Goal: Task Accomplishment & Management: Use online tool/utility

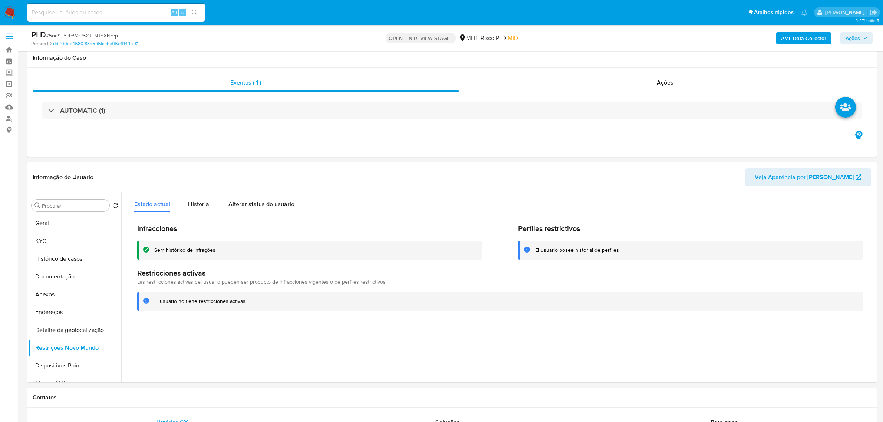
select select "10"
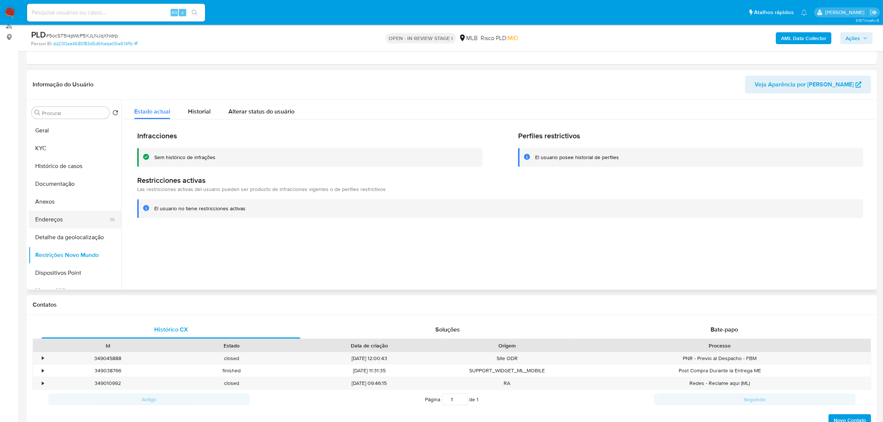
scroll to position [93, 0]
click at [82, 186] on button "Documentação" at bounding box center [72, 184] width 87 height 18
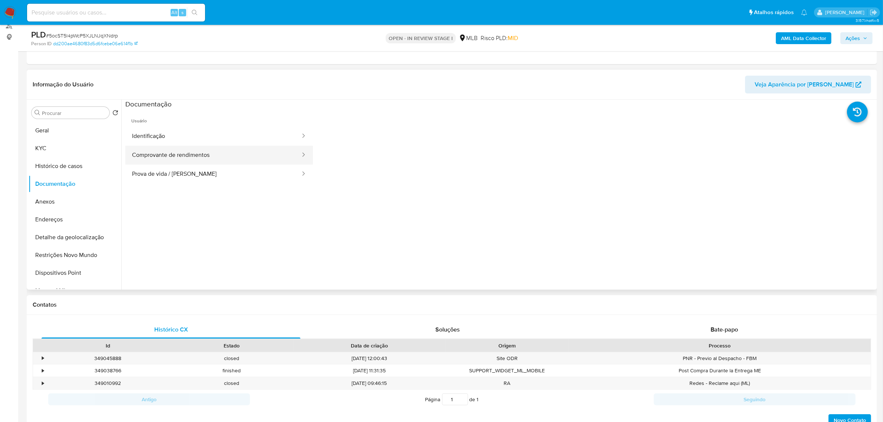
click at [247, 151] on button "Comprovante de rendimentos" at bounding box center [213, 155] width 176 height 19
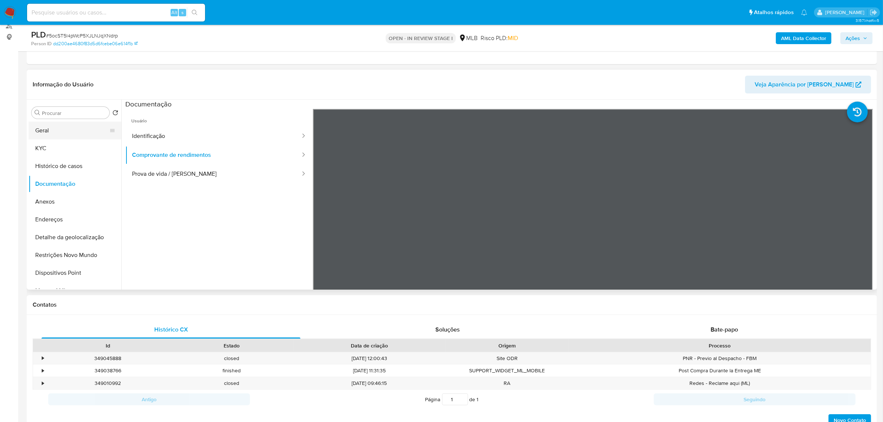
click at [53, 134] on button "Geral" at bounding box center [72, 131] width 87 height 18
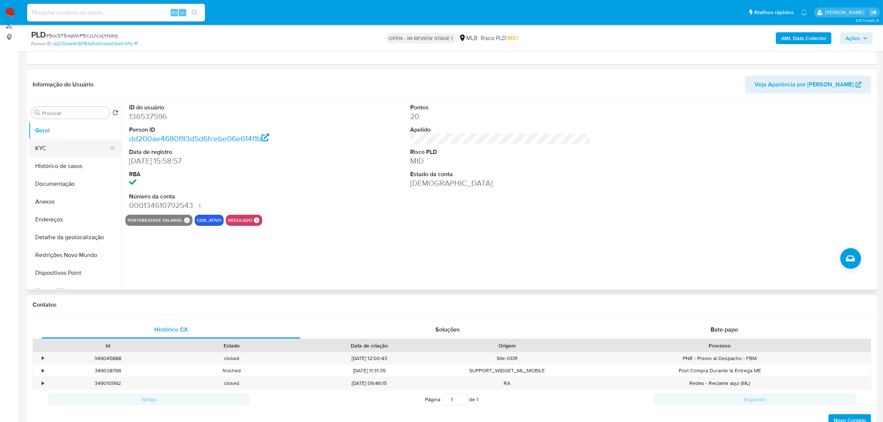
click at [34, 148] on button "KYC" at bounding box center [72, 149] width 87 height 18
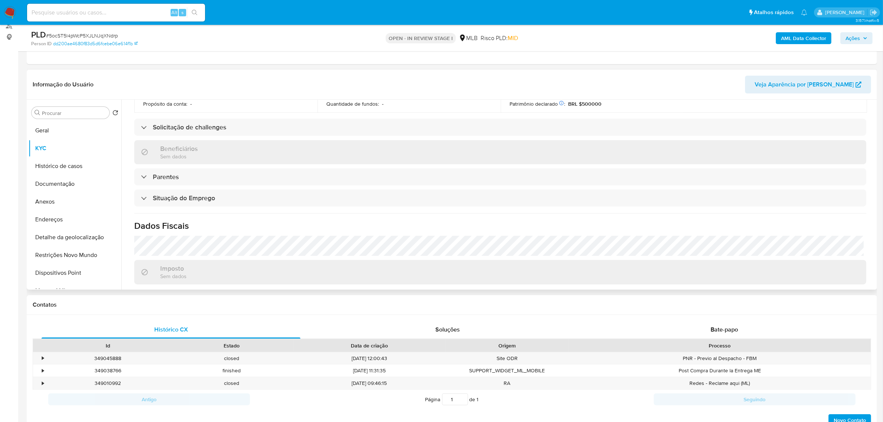
scroll to position [309, 0]
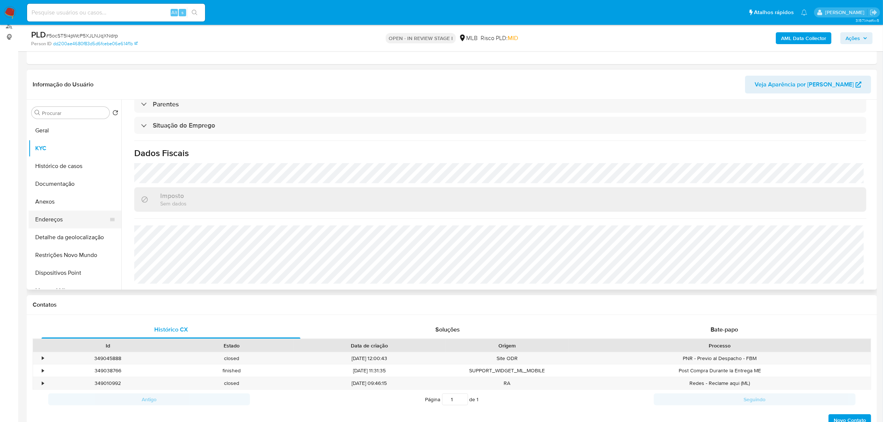
click at [86, 222] on button "Endereços" at bounding box center [72, 220] width 87 height 18
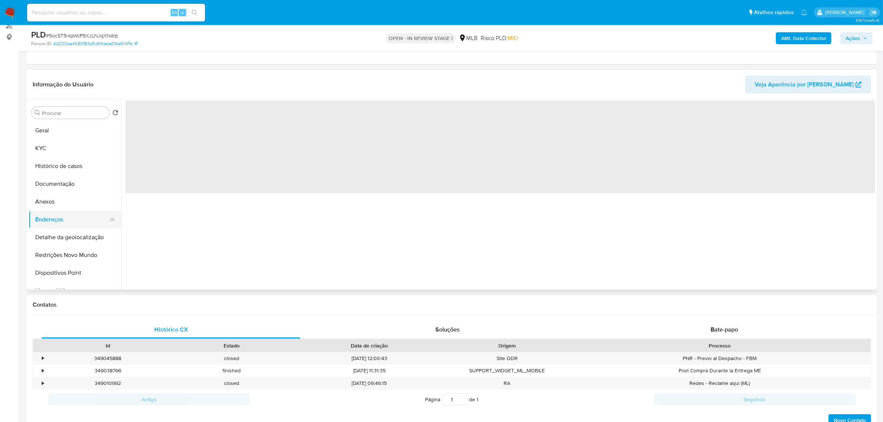
scroll to position [0, 0]
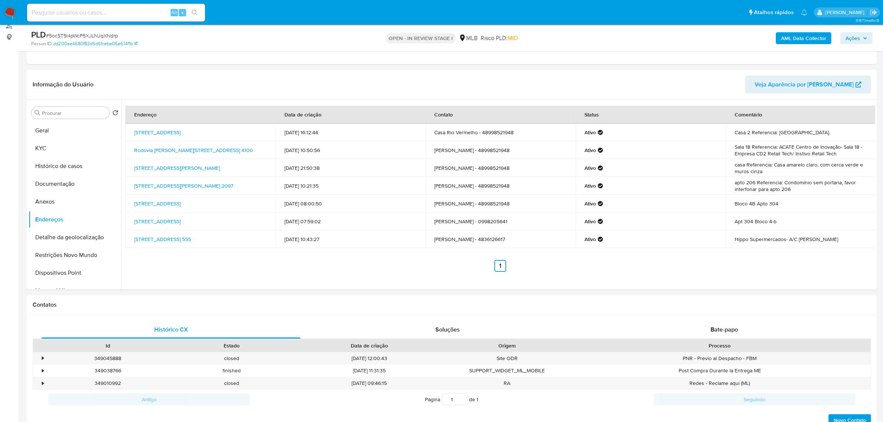
click at [56, 233] on button "Detalhe da geolocalização" at bounding box center [72, 238] width 87 height 18
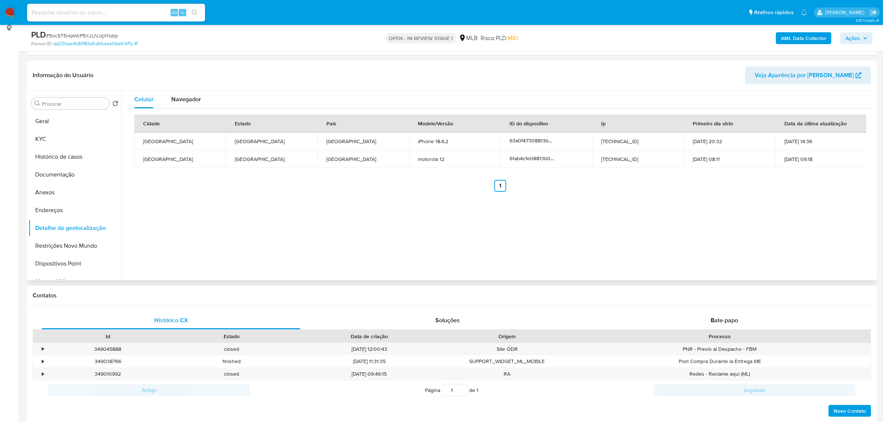
scroll to position [46, 0]
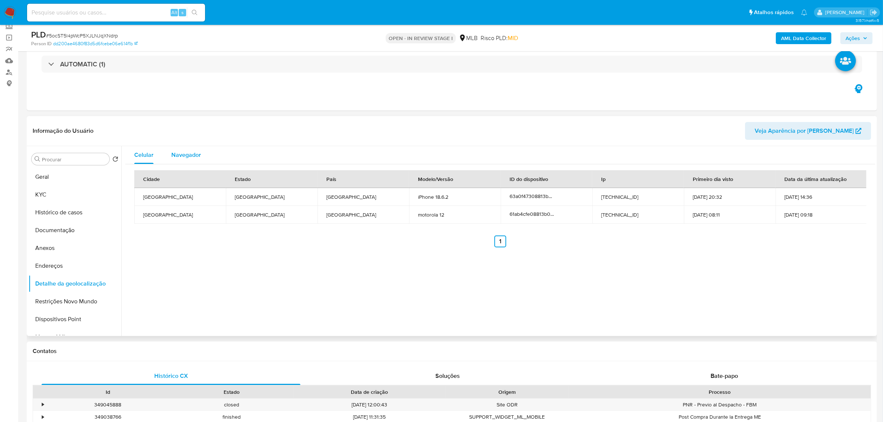
click at [173, 148] on div "Navegador" at bounding box center [186, 155] width 30 height 18
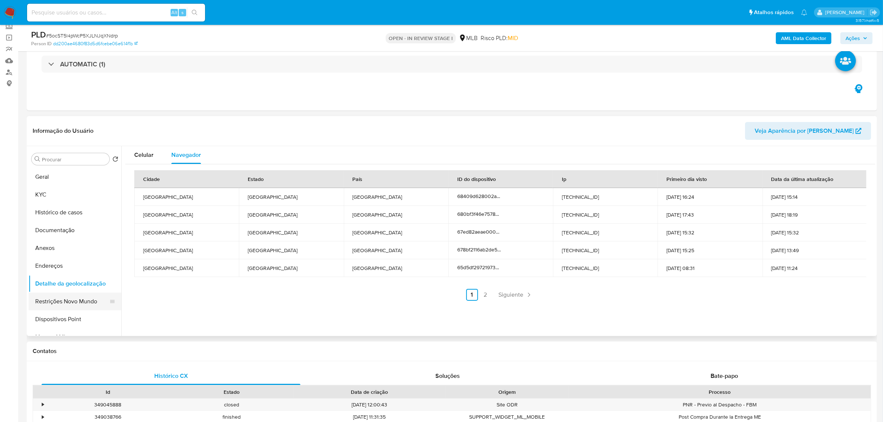
click at [75, 295] on button "Restrições Novo Mundo" at bounding box center [72, 302] width 87 height 18
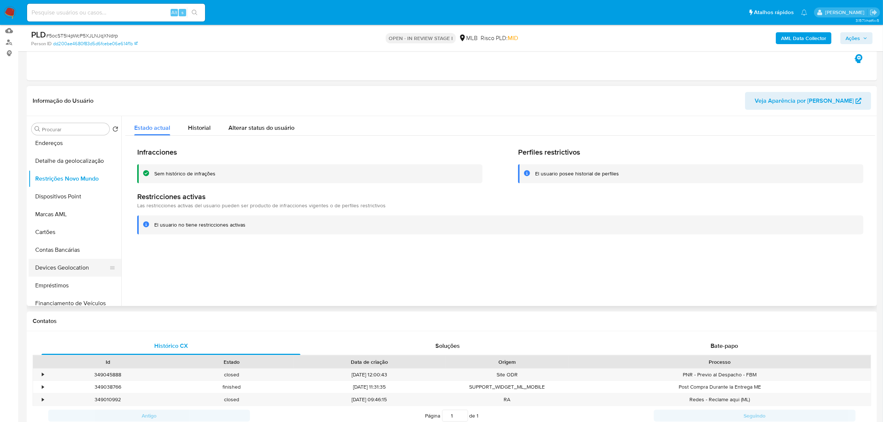
scroll to position [93, 0]
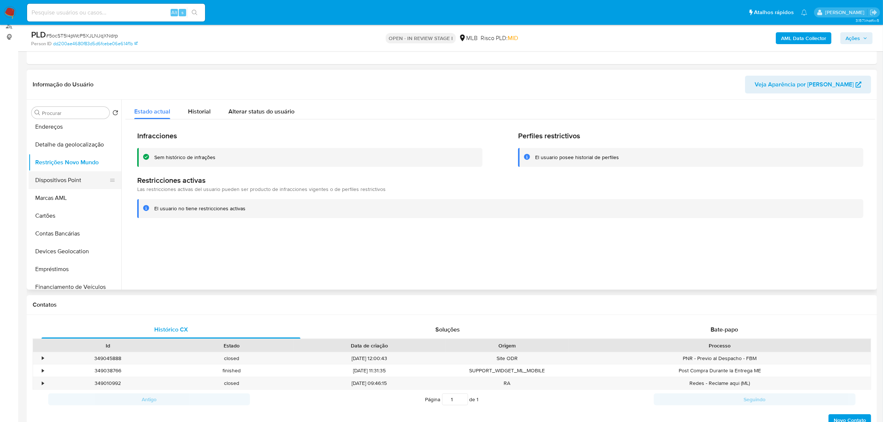
click at [60, 179] on button "Dispositivos Point" at bounding box center [72, 180] width 87 height 18
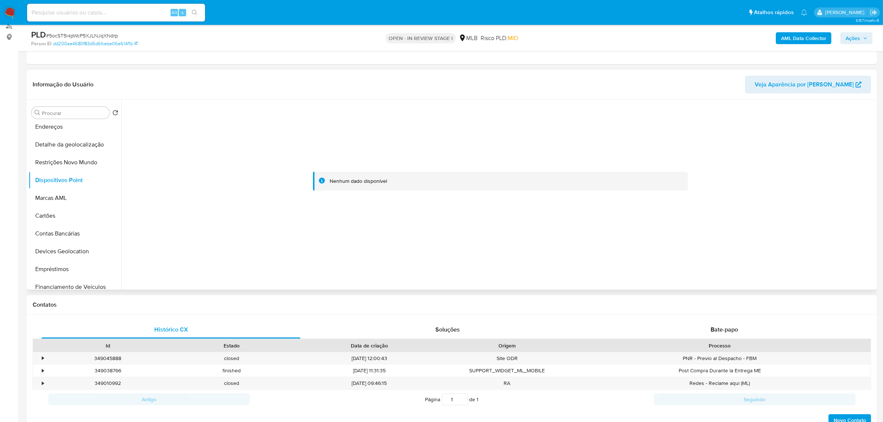
drag, startPoint x: 298, startPoint y: 243, endPoint x: 296, endPoint y: 247, distance: 4.5
click at [296, 247] on div at bounding box center [500, 181] width 750 height 163
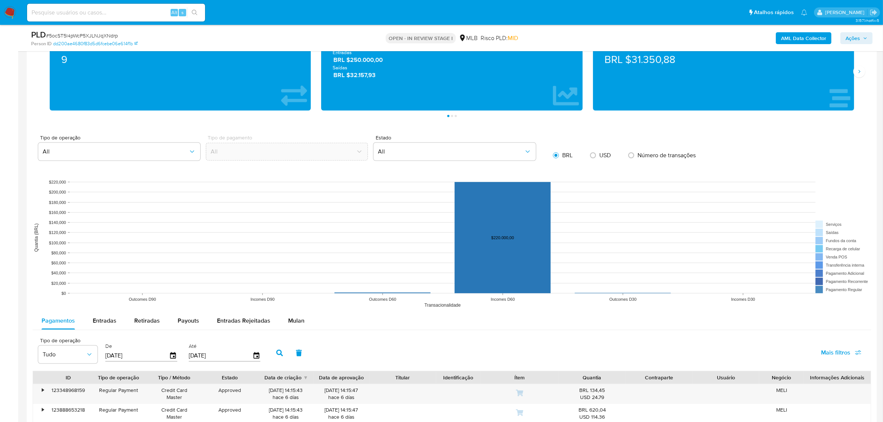
scroll to position [557, 0]
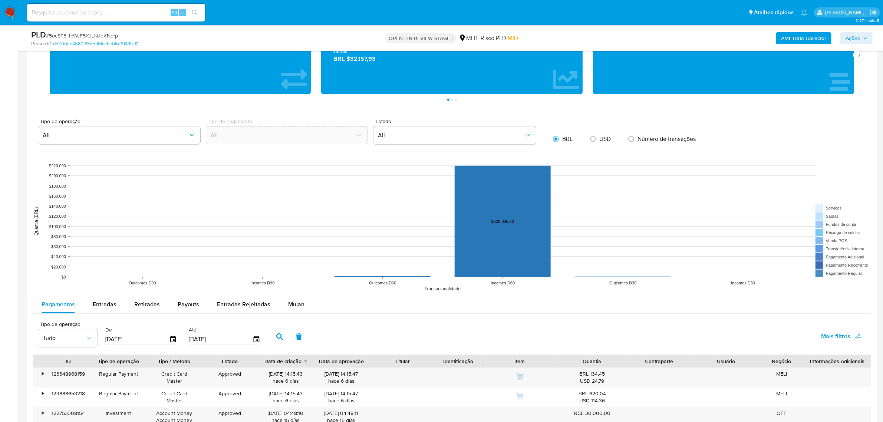
click at [351, 327] on div "Tipo de operação Tudo De 05/06/2025 Até 02/09/2025 Mais filtros" at bounding box center [452, 336] width 839 height 37
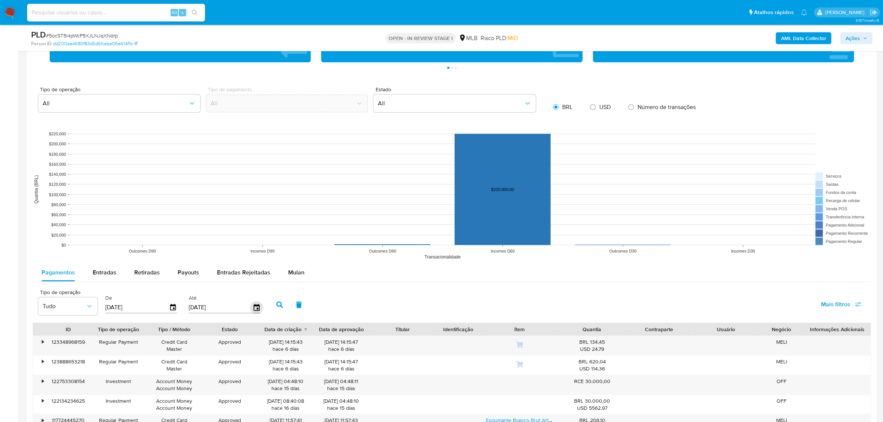
scroll to position [603, 0]
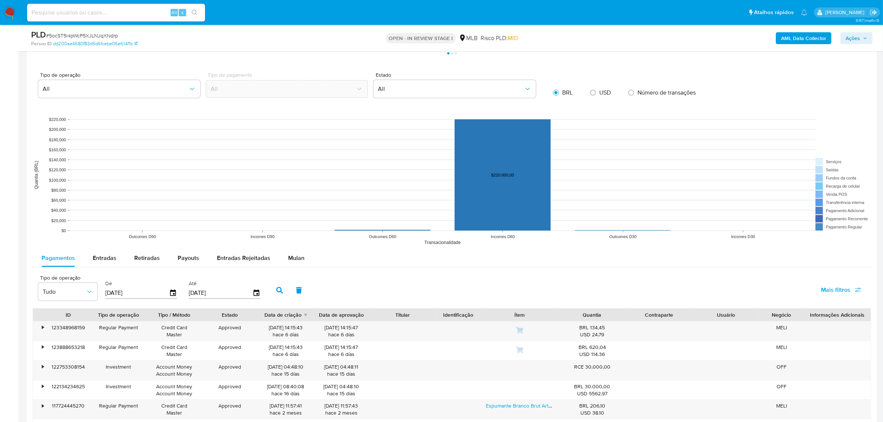
click at [392, 275] on div "Tipo de operação Tudo De 05/06/2025 Até 02/09/2025 Mais filtros" at bounding box center [452, 289] width 839 height 37
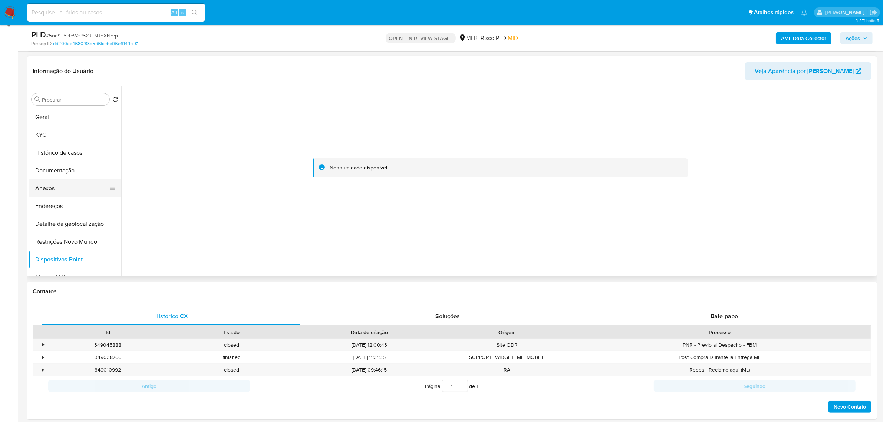
scroll to position [93, 0]
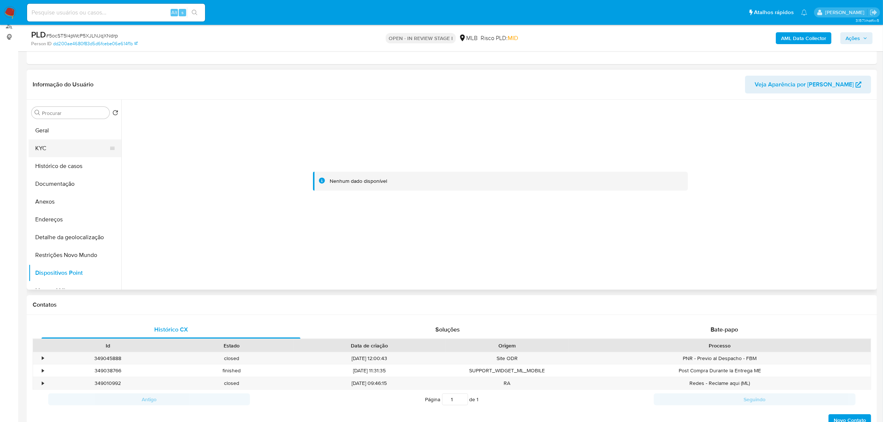
click at [64, 152] on button "KYC" at bounding box center [72, 149] width 87 height 18
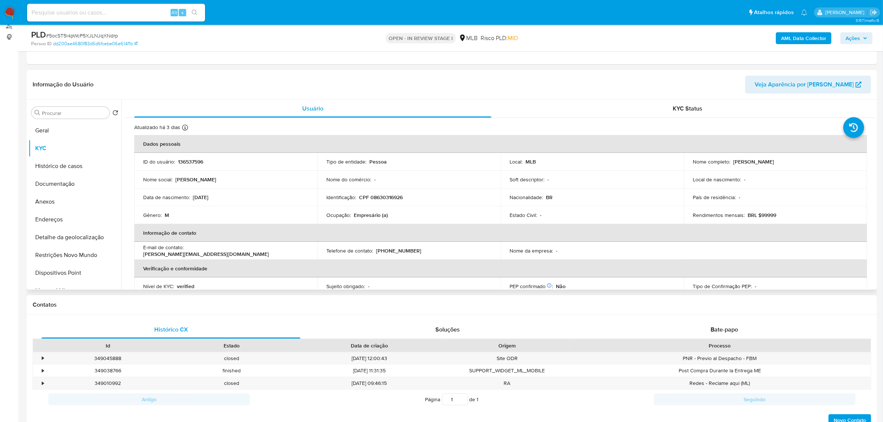
click at [365, 216] on p "Empresário (a)" at bounding box center [371, 215] width 34 height 7
copy div "Ocupação : Empresário (a)"
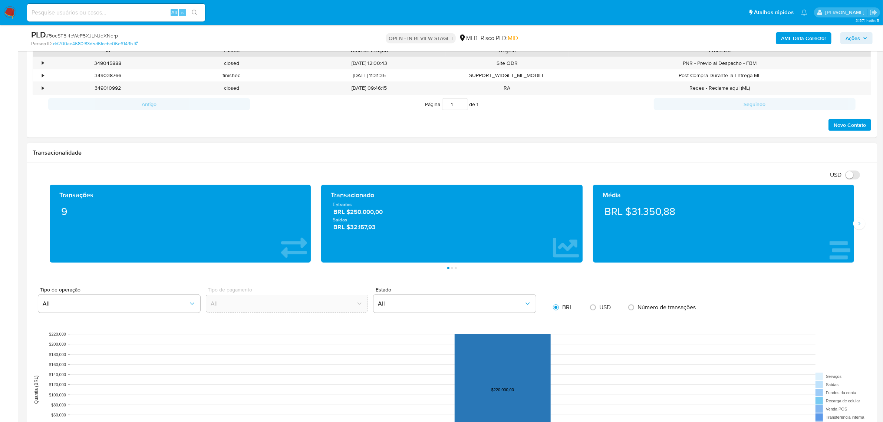
scroll to position [464, 0]
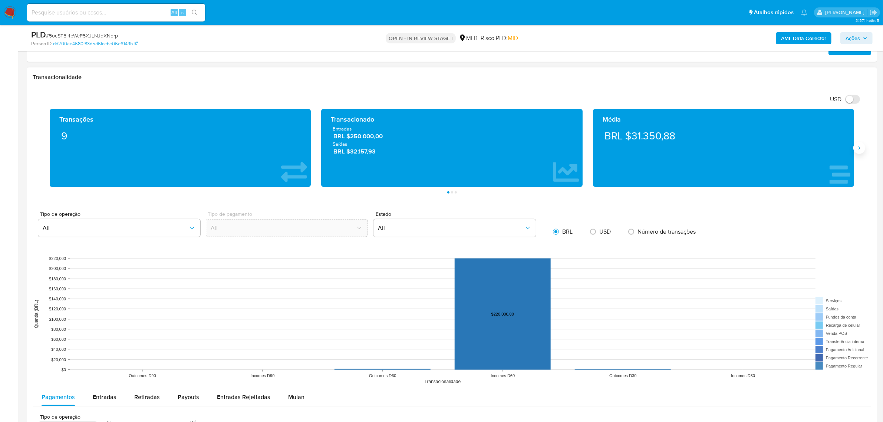
click at [862, 148] on icon "Siguiente" at bounding box center [860, 148] width 6 height 6
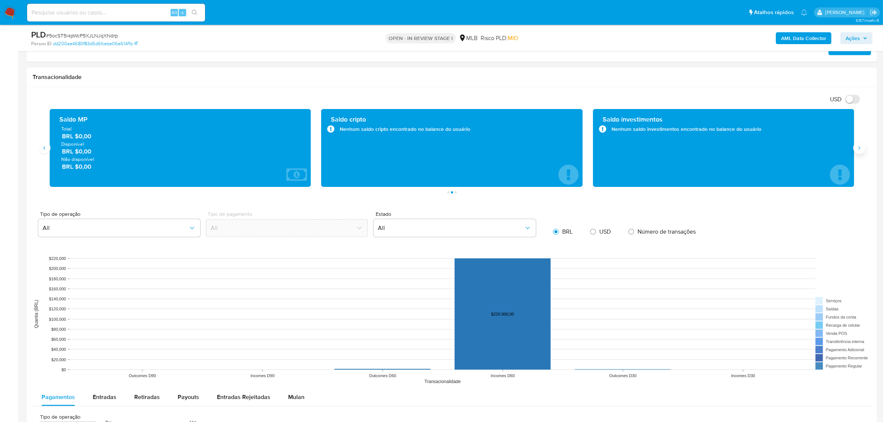
click at [862, 148] on icon "Siguiente" at bounding box center [860, 148] width 6 height 6
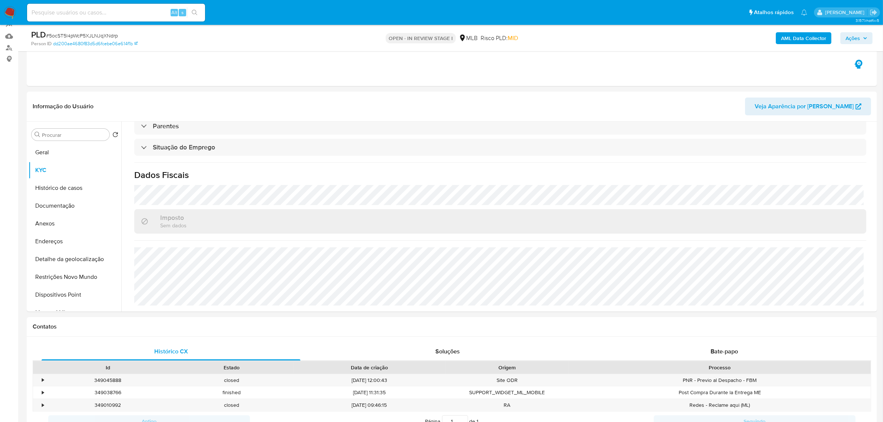
scroll to position [93, 0]
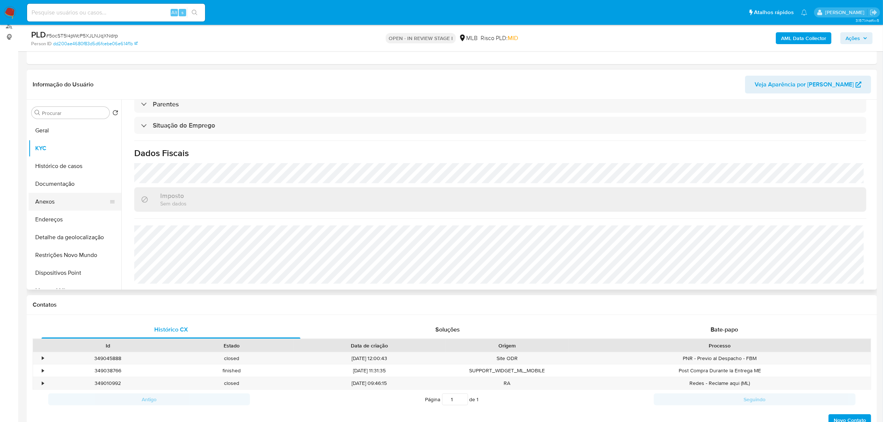
click at [67, 198] on button "Anexos" at bounding box center [72, 202] width 87 height 18
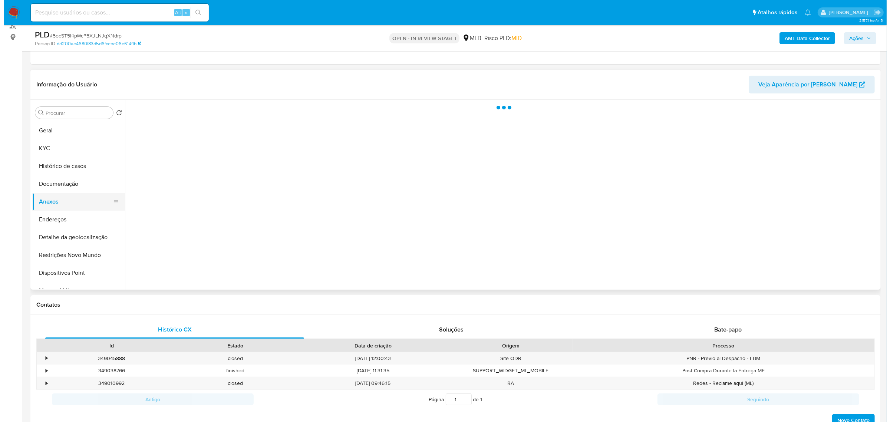
scroll to position [0, 0]
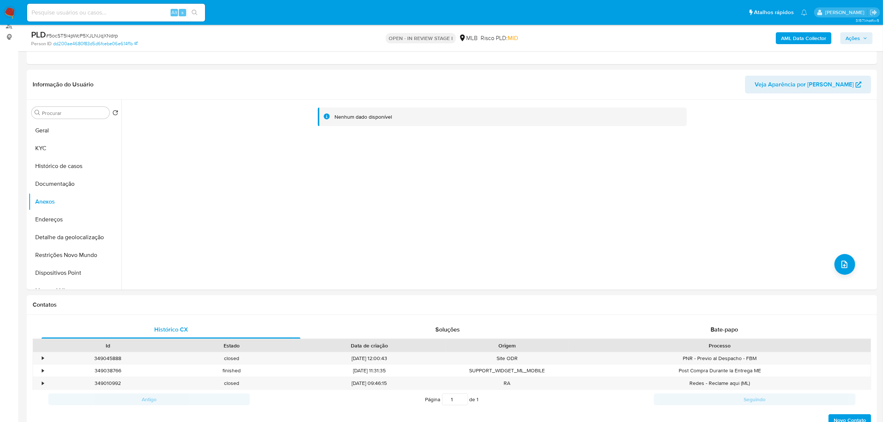
click at [791, 37] on b "AML Data Collector" at bounding box center [803, 38] width 45 height 12
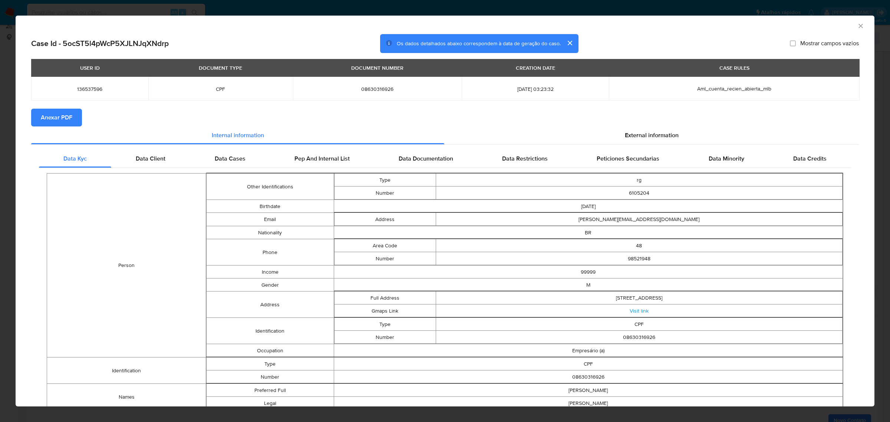
click at [71, 117] on span "Anexar PDF" at bounding box center [57, 117] width 32 height 16
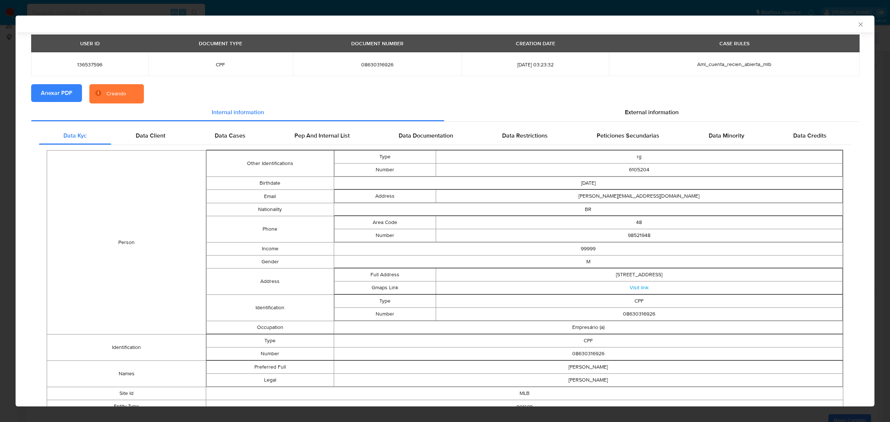
scroll to position [45, 0]
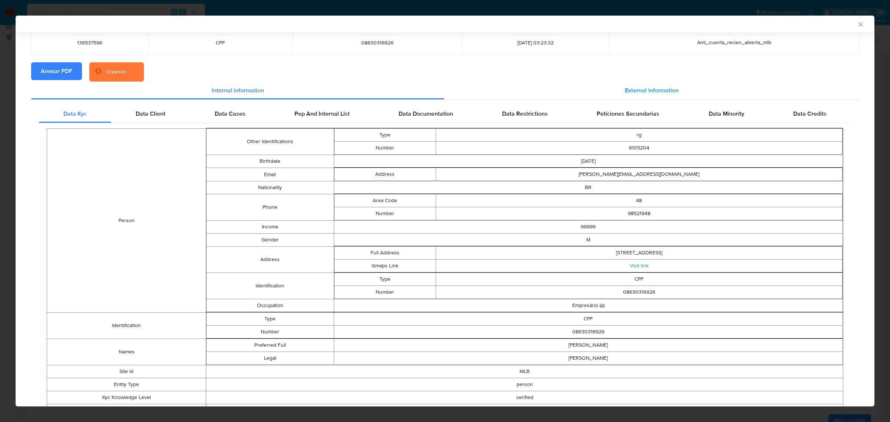
click at [672, 90] on span "External information" at bounding box center [652, 90] width 54 height 9
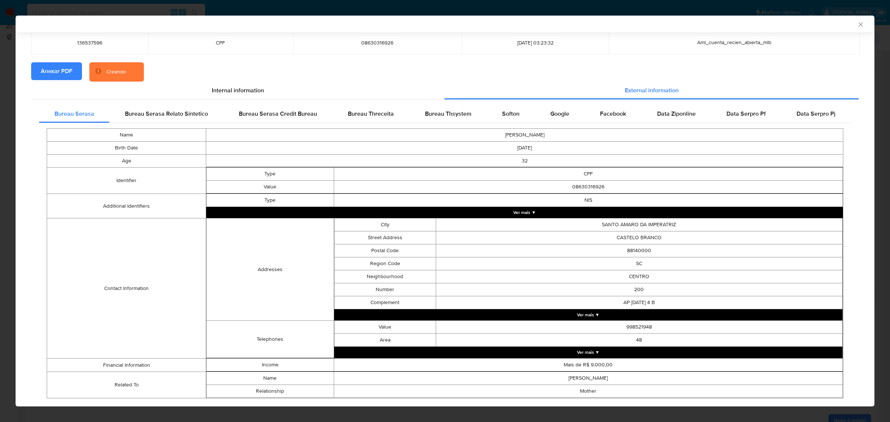
click at [549, 209] on button "Ver mais ▼" at bounding box center [524, 212] width 637 height 11
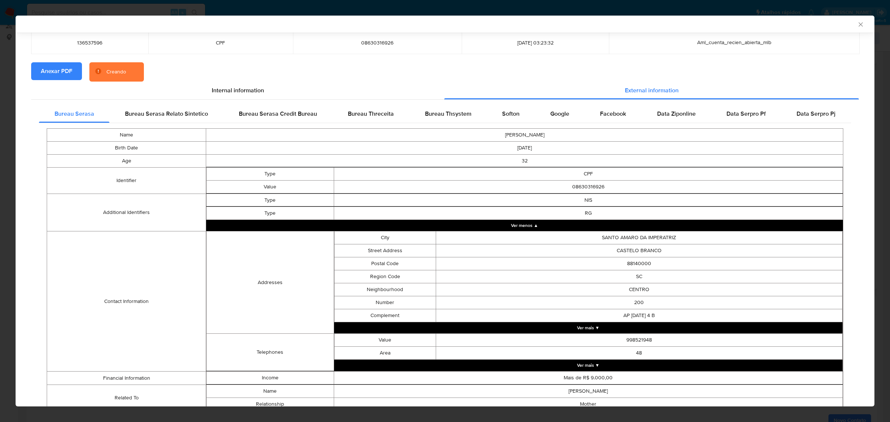
click at [581, 331] on button "Ver mais ▼" at bounding box center [588, 327] width 509 height 11
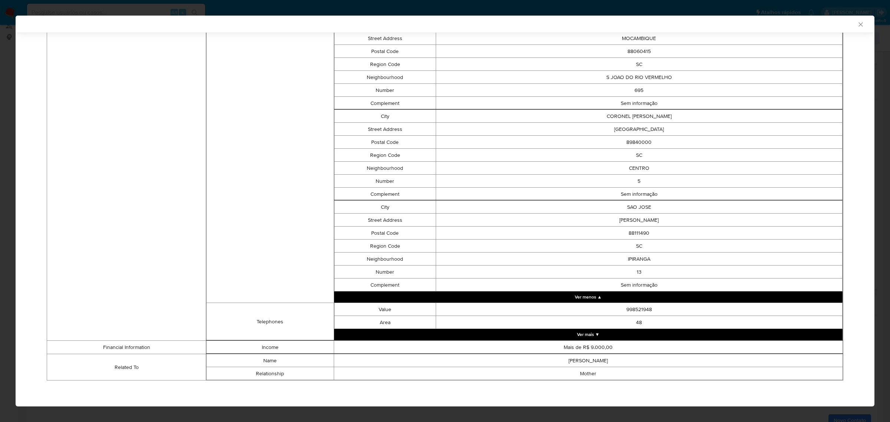
scroll to position [804, 0]
click at [565, 342] on td "Mais de R$ 9.000,00" at bounding box center [588, 347] width 509 height 13
click at [570, 334] on button "Ver mais ▼" at bounding box center [588, 334] width 509 height 11
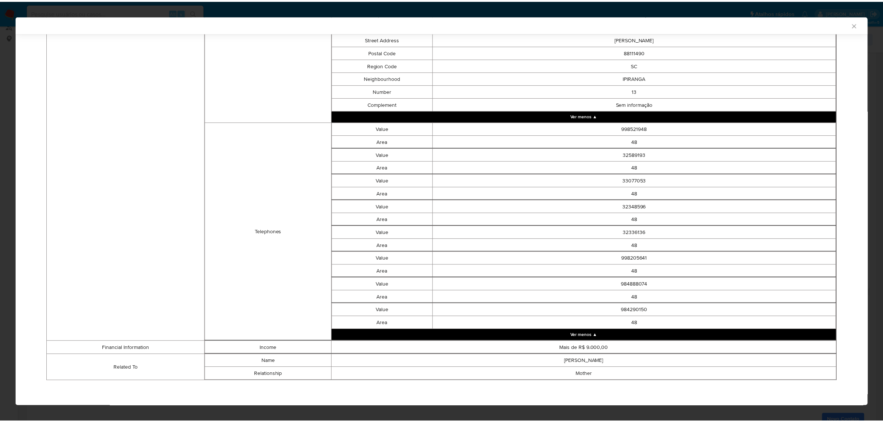
scroll to position [988, 0]
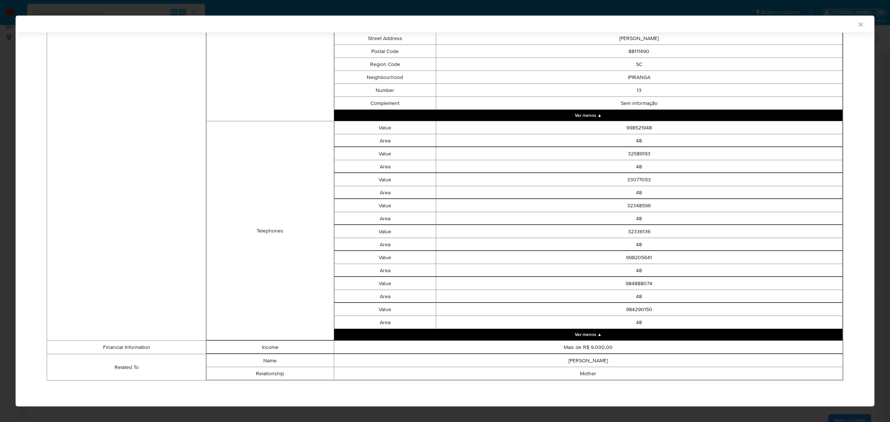
click at [857, 25] on icon "Fechar a janela" at bounding box center [860, 24] width 7 height 7
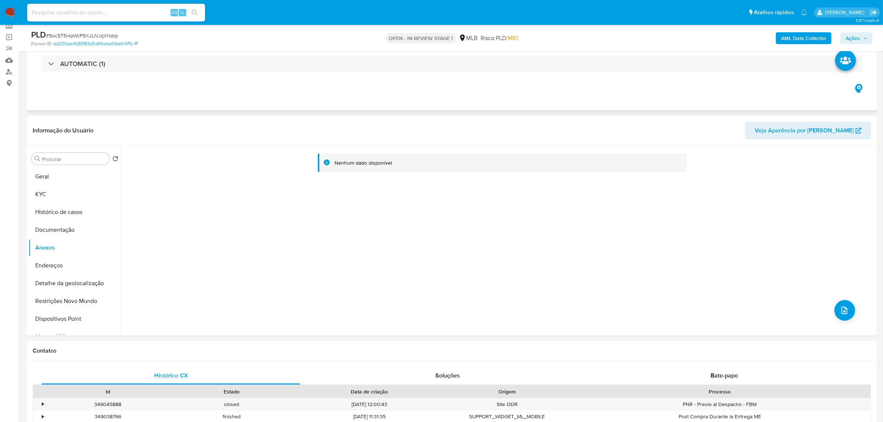
scroll to position [46, 0]
click at [44, 232] on button "Documentação" at bounding box center [72, 230] width 87 height 18
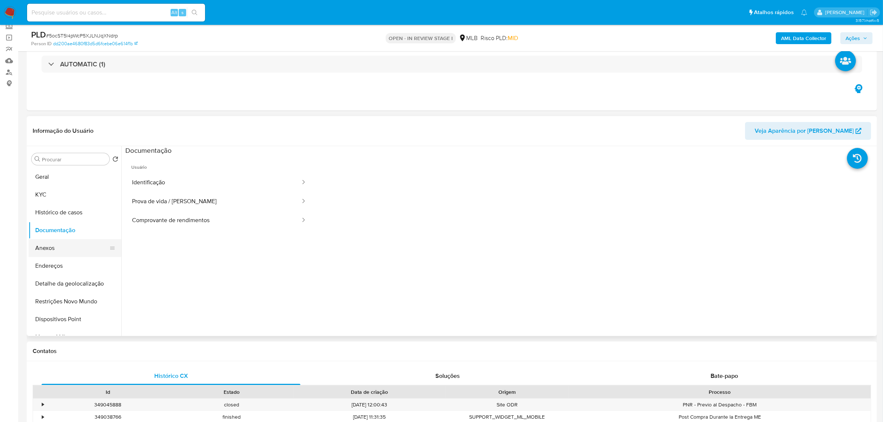
click at [52, 247] on button "Anexos" at bounding box center [72, 248] width 87 height 18
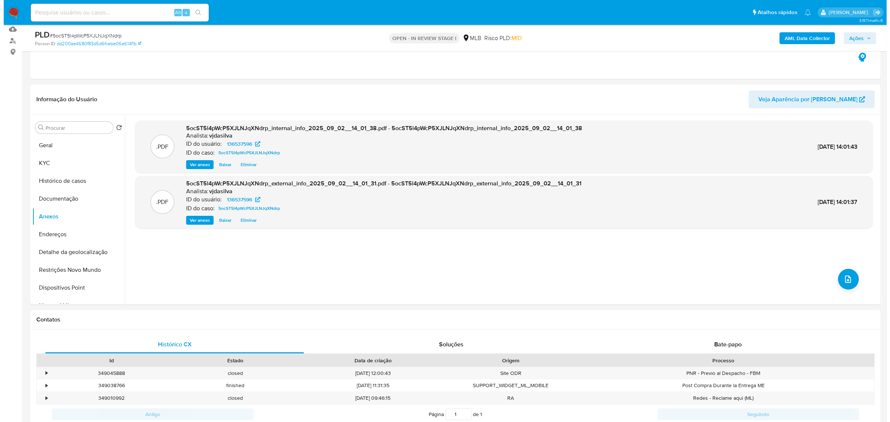
scroll to position [93, 0]
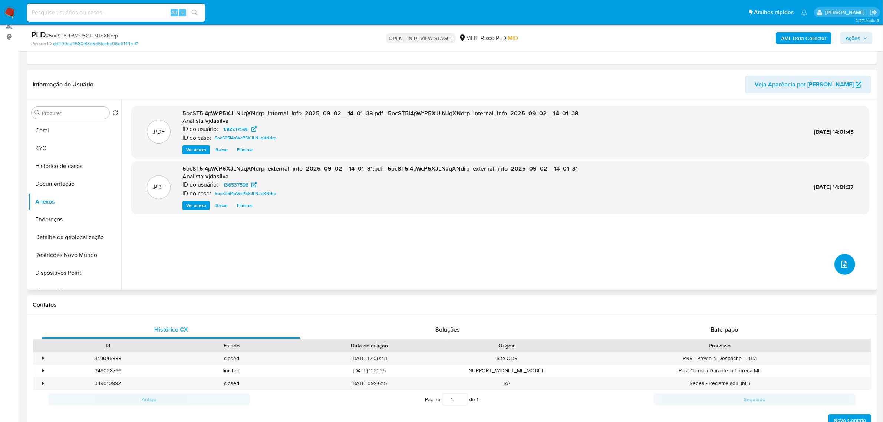
click at [842, 262] on icon "upload-file" at bounding box center [845, 264] width 6 height 7
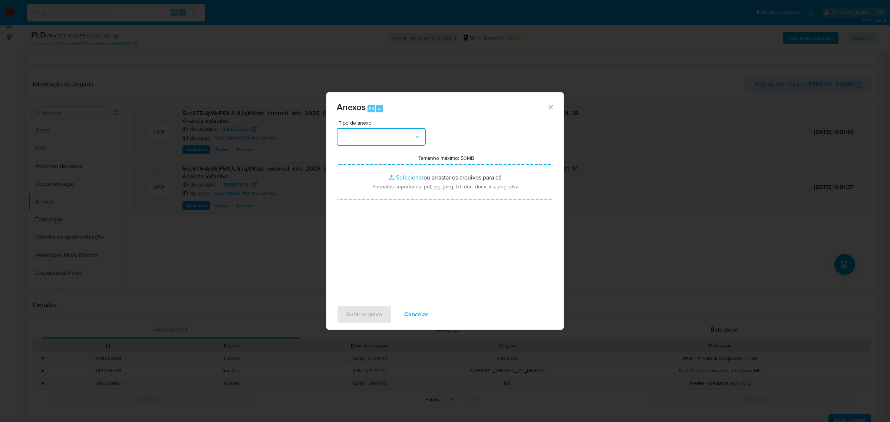
click at [391, 132] on button "button" at bounding box center [381, 137] width 89 height 18
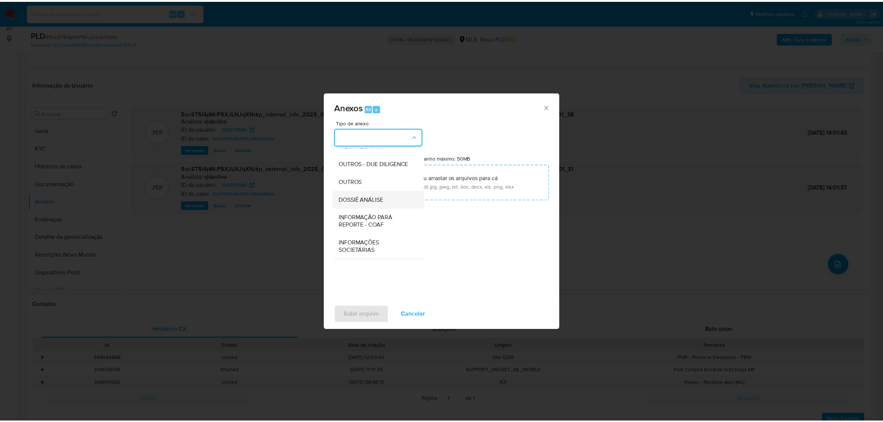
scroll to position [114, 0]
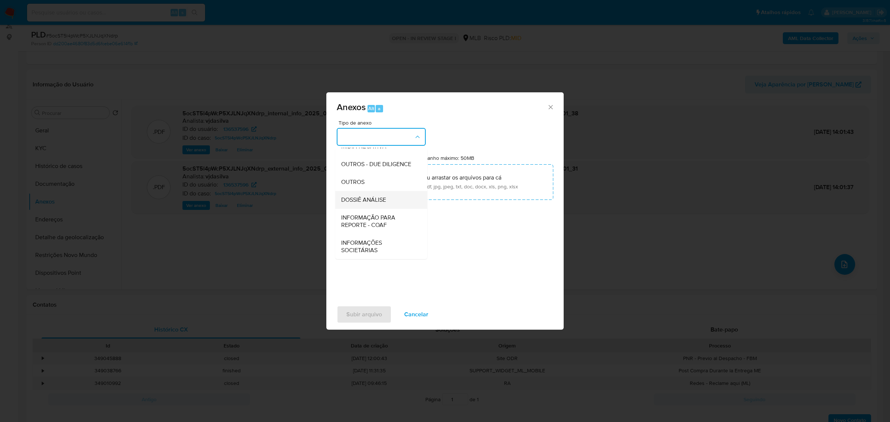
click at [386, 203] on span "DOSSIÊ ANÁLISE" at bounding box center [363, 199] width 45 height 7
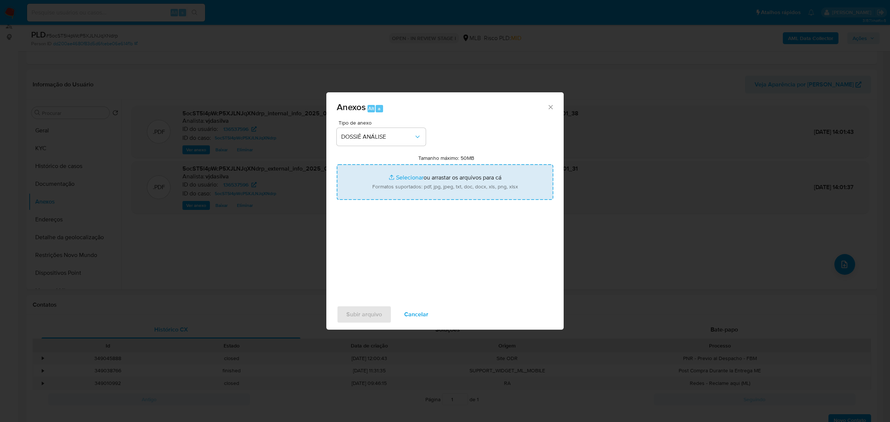
type input "C:\fakepath\DECLÍNIO - XXXX - CPF 08630316926 - RENATO CARDOSO ZIMMER (1).pdf"
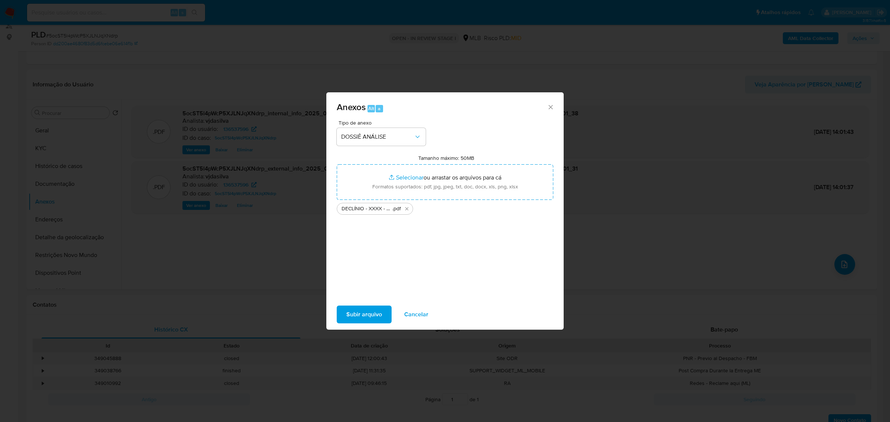
click at [368, 309] on span "Subir arquivo" at bounding box center [365, 314] width 36 height 16
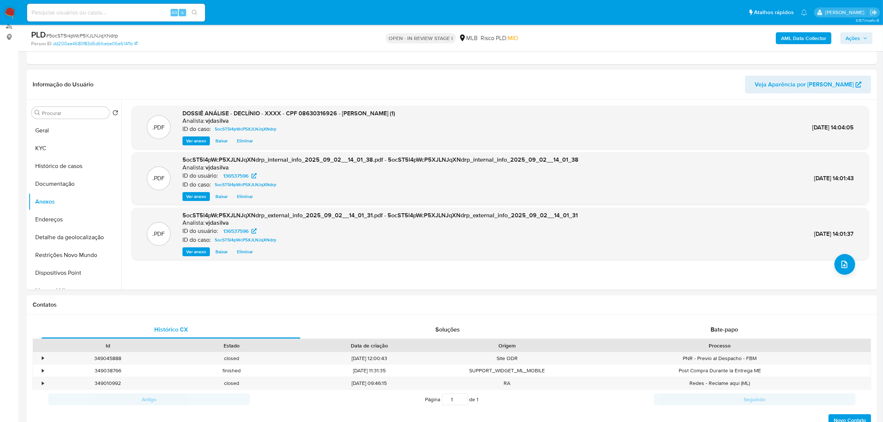
click at [860, 39] on span "Ações" at bounding box center [853, 38] width 14 height 12
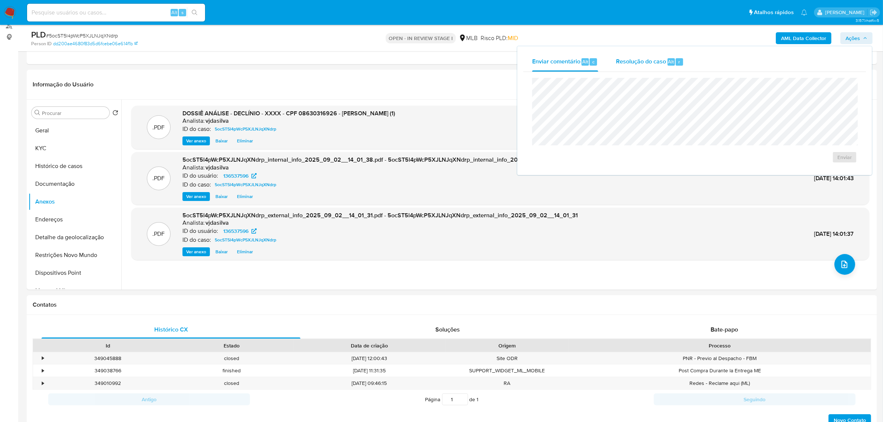
click at [626, 60] on span "Resolução do caso" at bounding box center [641, 61] width 50 height 9
click at [814, 171] on span "ROI Proposal" at bounding box center [827, 169] width 39 height 10
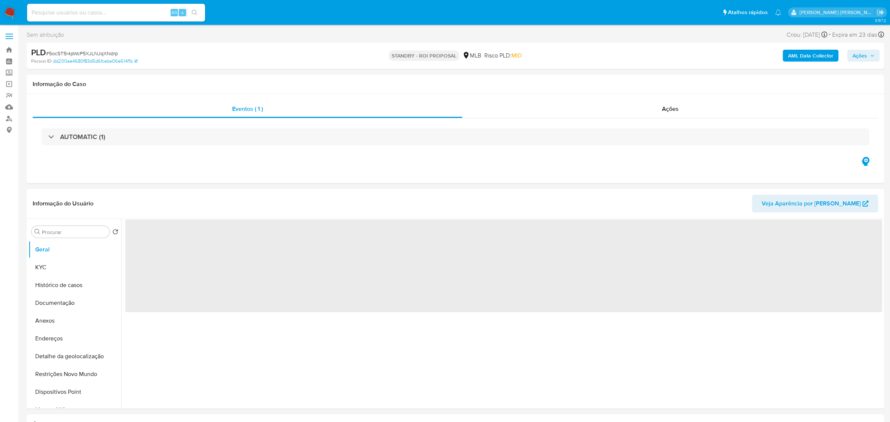
select select "10"
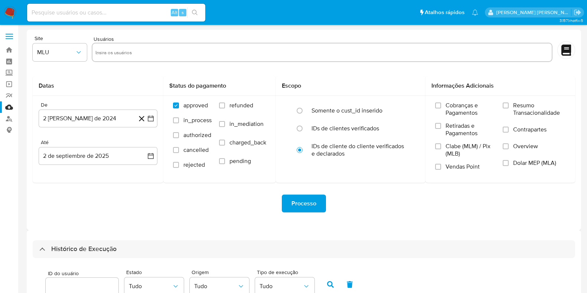
select select "10"
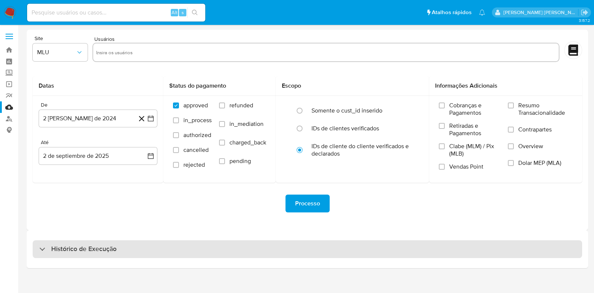
click at [48, 245] on div "Histórico de Execução" at bounding box center [77, 249] width 77 height 9
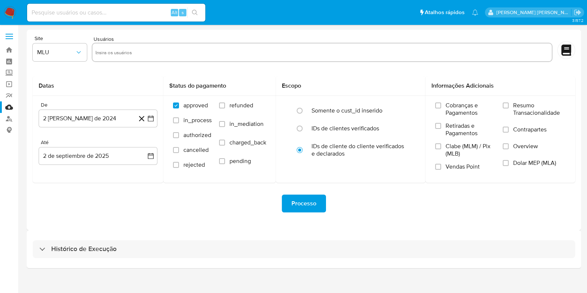
select select "10"
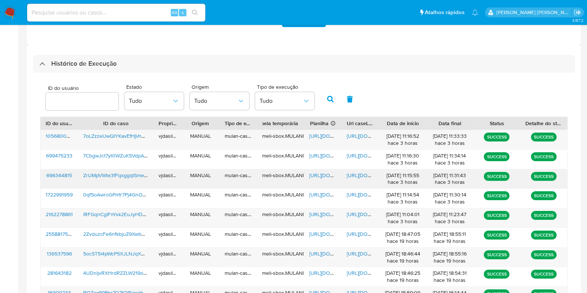
scroll to position [232, 0]
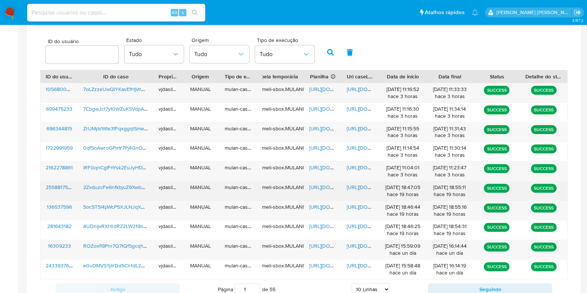
click at [365, 185] on span "https://docs.google.com/document/d/1gy9njF4lWmEfOXnbvv97kgmRYvRRUPbN1ybHV0BgEG4…" at bounding box center [372, 186] width 51 height 7
click at [323, 183] on span "https://docs.google.com/spreadsheets/d/13osiuSu_ATxtSULGLb3ySrGSMFIZj161A83lzeP…" at bounding box center [334, 186] width 51 height 7
click at [122, 190] on span "2ZvduzcFe6nfkbjuZ9Xwbujh" at bounding box center [115, 186] width 65 height 7
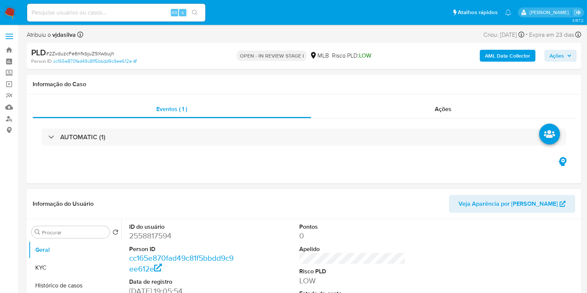
select select "10"
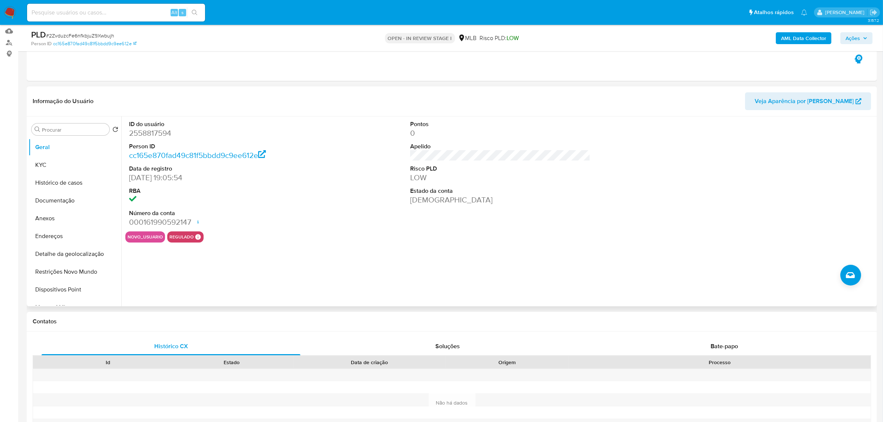
scroll to position [93, 0]
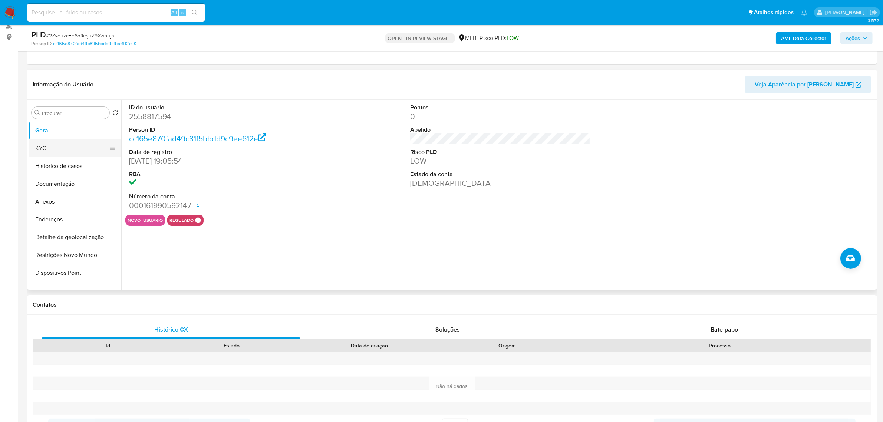
click at [69, 152] on button "KYC" at bounding box center [72, 149] width 87 height 18
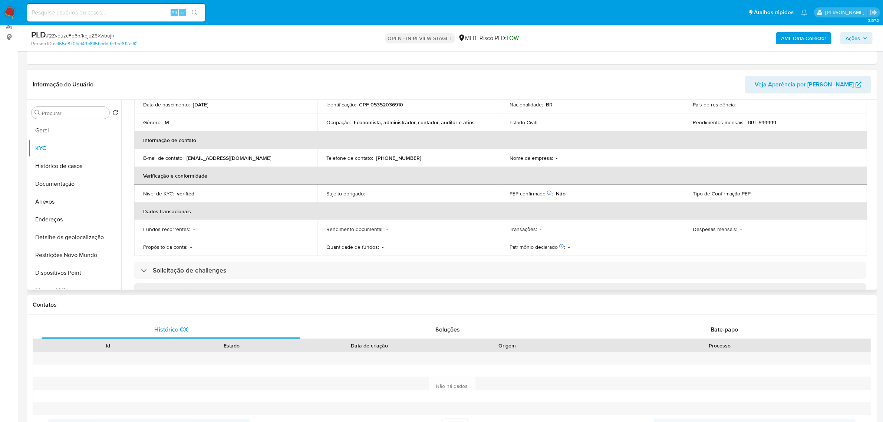
click at [371, 157] on p "Telefone de contato :" at bounding box center [349, 158] width 47 height 7
click at [378, 126] on td "Ocupação : Economista, administrador, contador, auditor e afins" at bounding box center [409, 123] width 183 height 18
click at [377, 124] on p "Economista, administrador, contador, auditor e afins" at bounding box center [414, 122] width 121 height 7
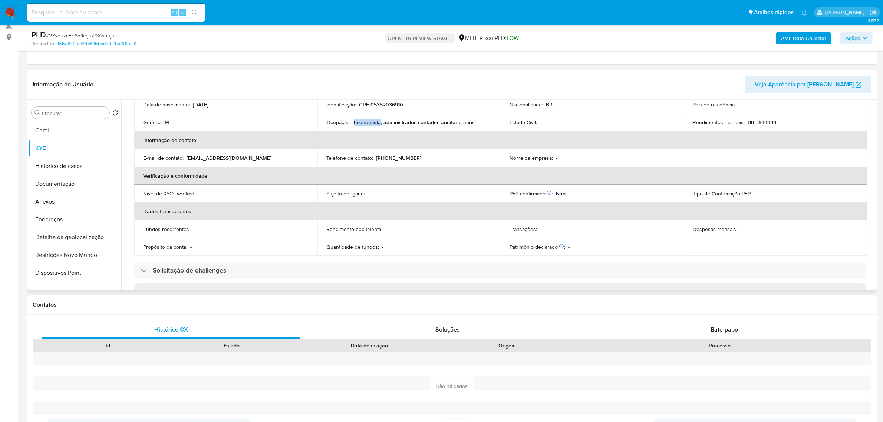
click at [377, 124] on p "Economista, administrador, contador, auditor e afins" at bounding box center [414, 122] width 121 height 7
click at [198, 226] on div "Fundos recorrentes : -" at bounding box center [225, 229] width 165 height 7
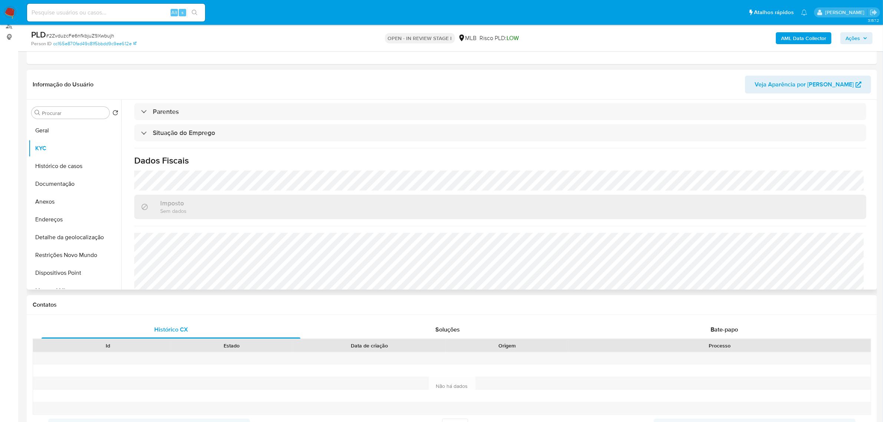
scroll to position [309, 0]
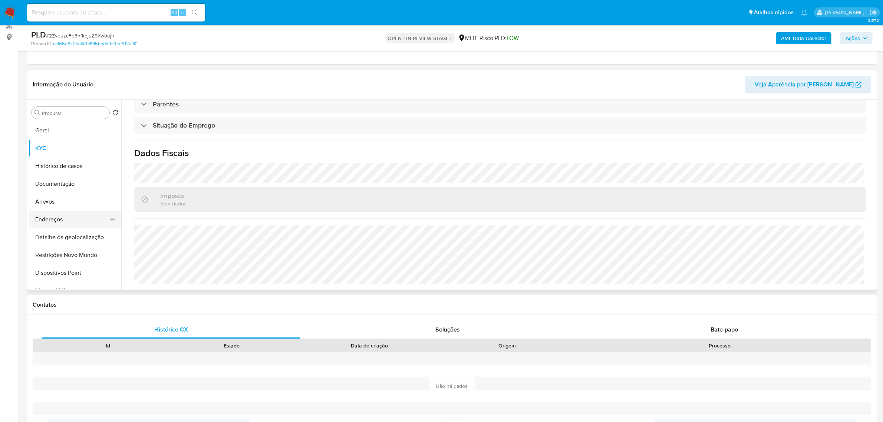
click at [64, 213] on button "Endereços" at bounding box center [72, 220] width 87 height 18
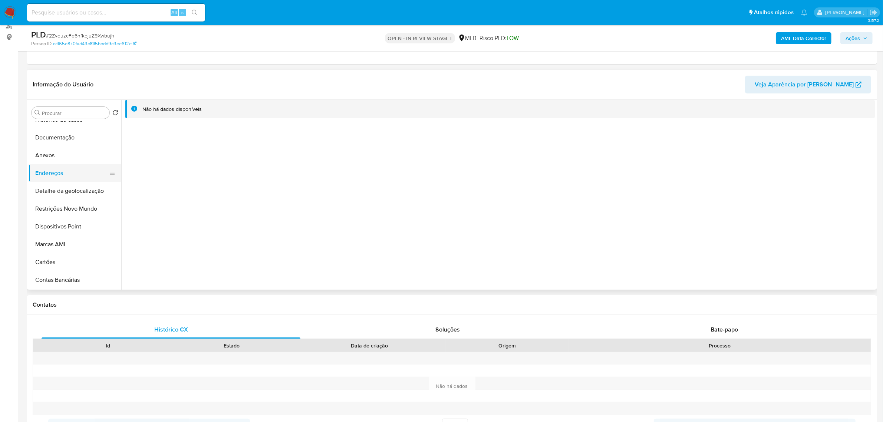
scroll to position [0, 0]
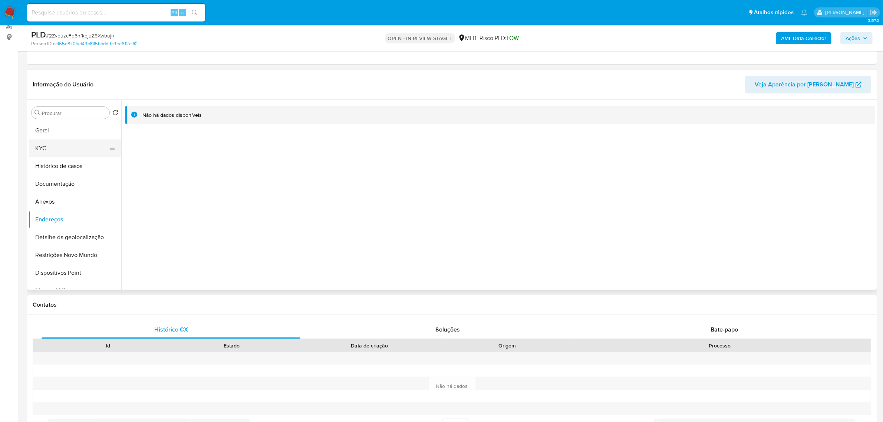
click at [76, 140] on button "KYC" at bounding box center [72, 149] width 87 height 18
click at [75, 188] on button "Documentação" at bounding box center [72, 184] width 87 height 18
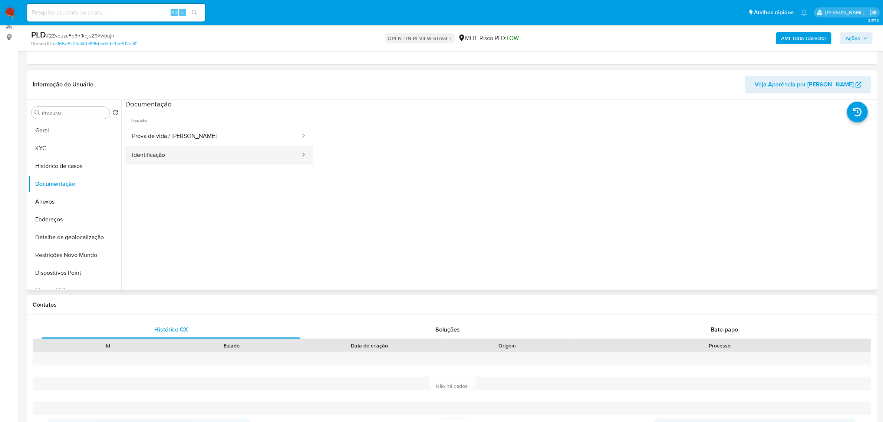
click at [180, 161] on button "Identificação" at bounding box center [213, 155] width 176 height 19
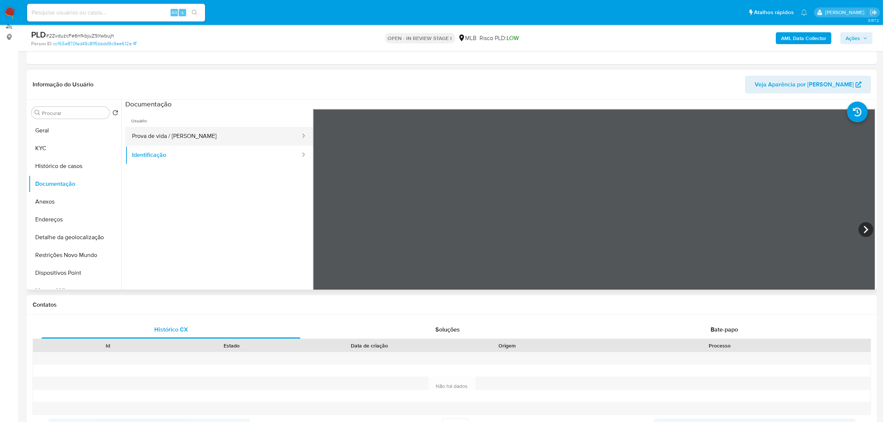
click at [241, 137] on button "Prova de vida / [PERSON_NAME]" at bounding box center [213, 136] width 176 height 19
click at [145, 150] on button "Identificação" at bounding box center [213, 155] width 176 height 19
click at [593, 230] on icon at bounding box center [866, 229] width 15 height 15
drag, startPoint x: 134, startPoint y: 142, endPoint x: 144, endPoint y: 134, distance: 12.4
click at [140, 137] on button "Prova de vida / [PERSON_NAME]" at bounding box center [213, 136] width 176 height 19
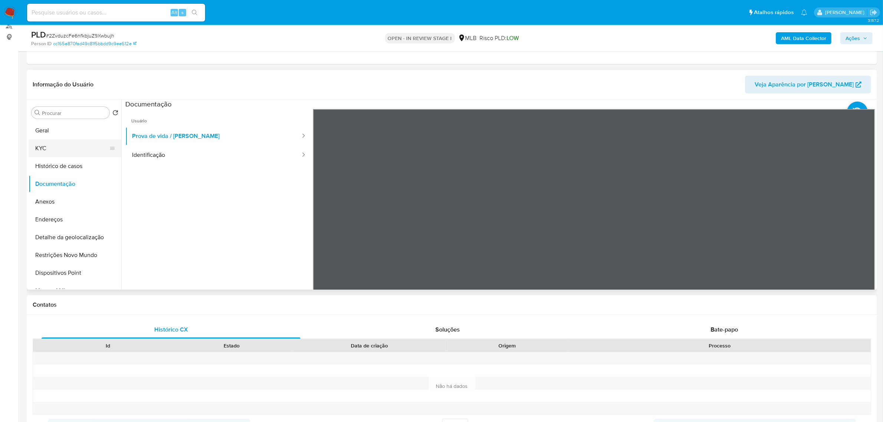
click at [40, 143] on button "KYC" at bounding box center [72, 149] width 87 height 18
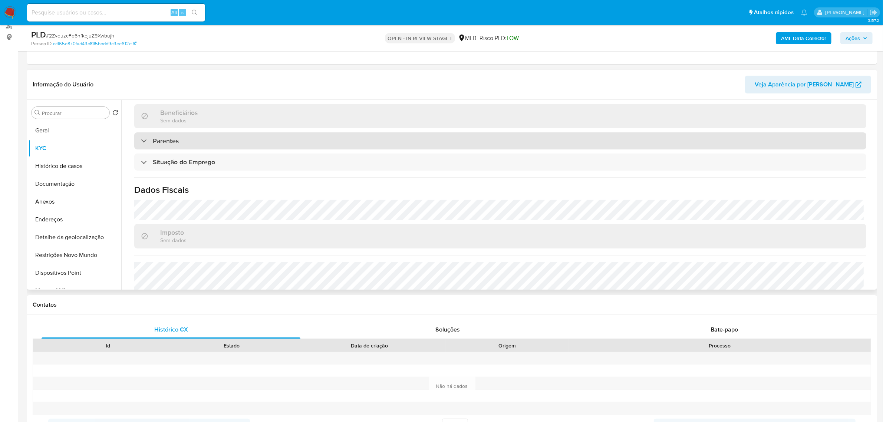
scroll to position [309, 0]
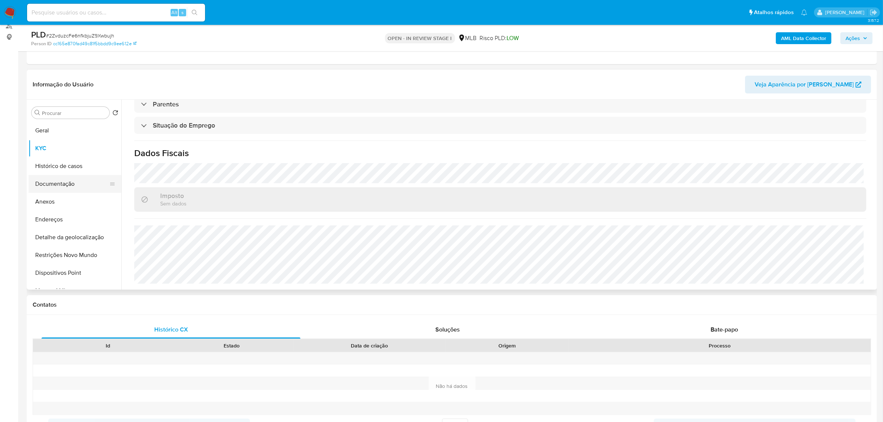
click at [58, 181] on button "Documentação" at bounding box center [72, 184] width 87 height 18
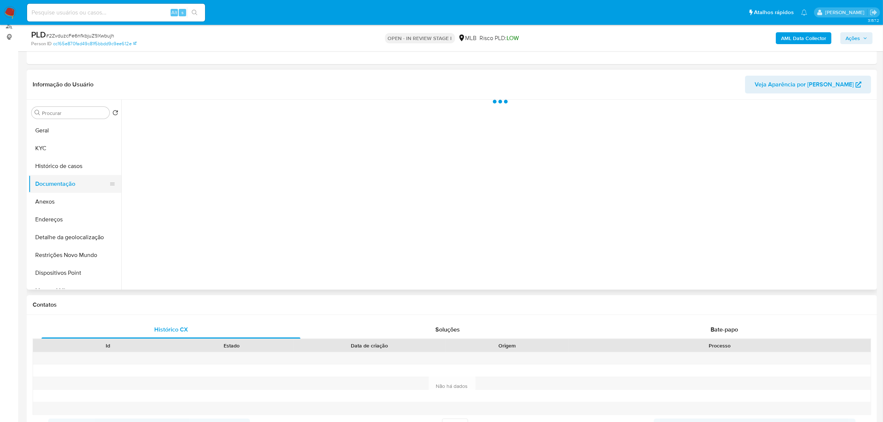
scroll to position [0, 0]
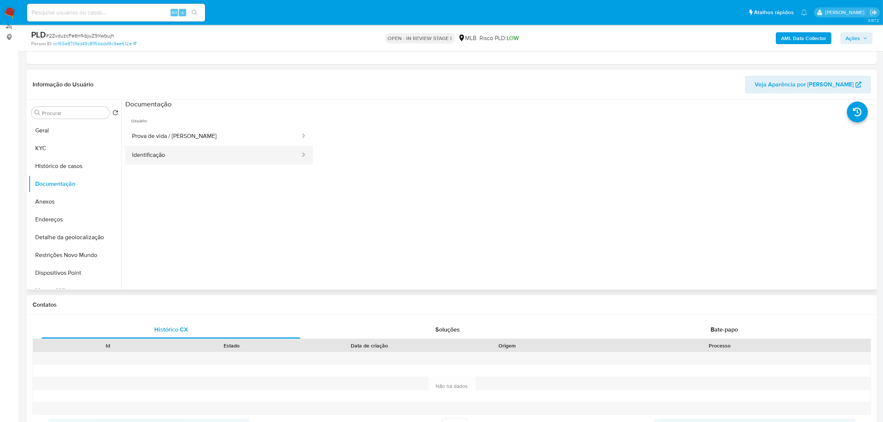
click at [224, 150] on button "Identificação" at bounding box center [213, 155] width 176 height 19
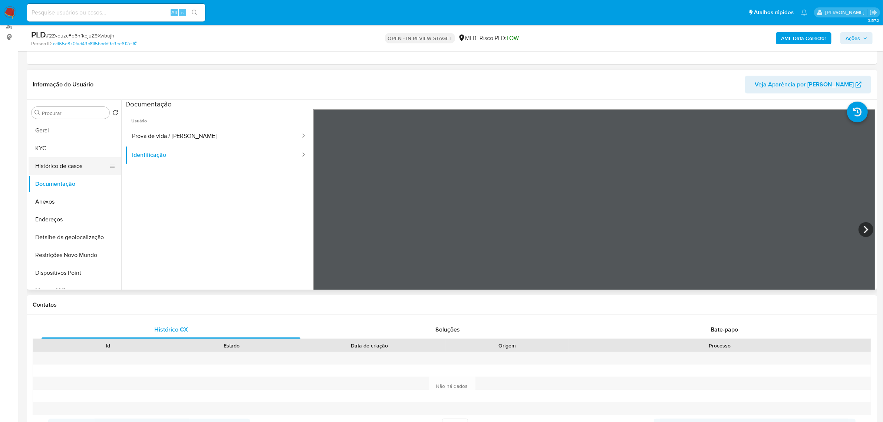
click at [46, 157] on button "Histórico de casos" at bounding box center [72, 166] width 87 height 18
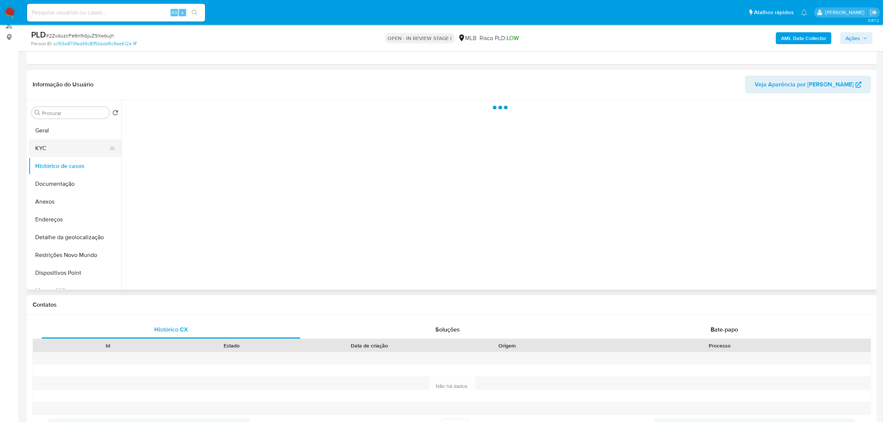
click at [49, 147] on button "KYC" at bounding box center [72, 149] width 87 height 18
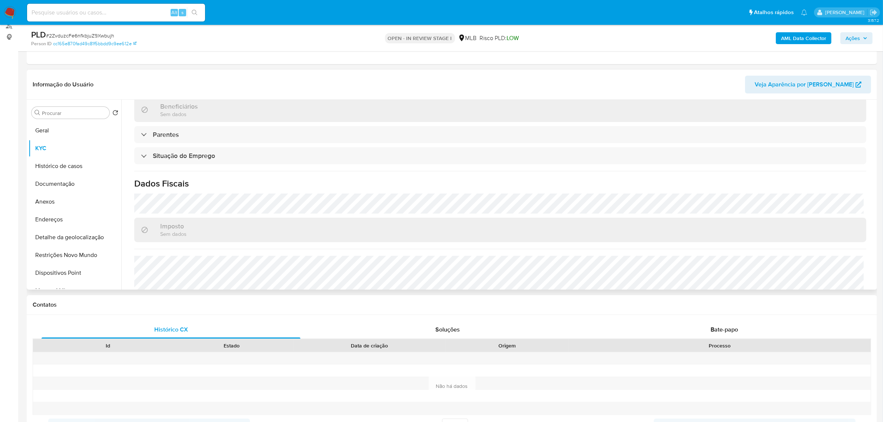
scroll to position [309, 0]
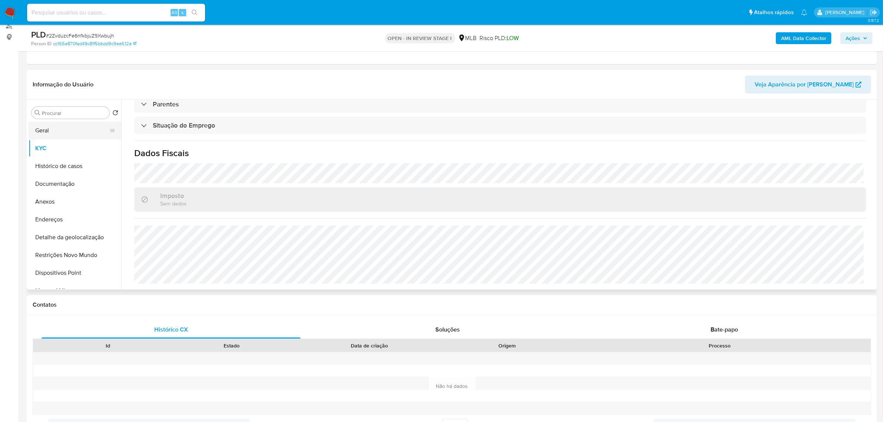
click at [56, 135] on button "Geral" at bounding box center [72, 131] width 87 height 18
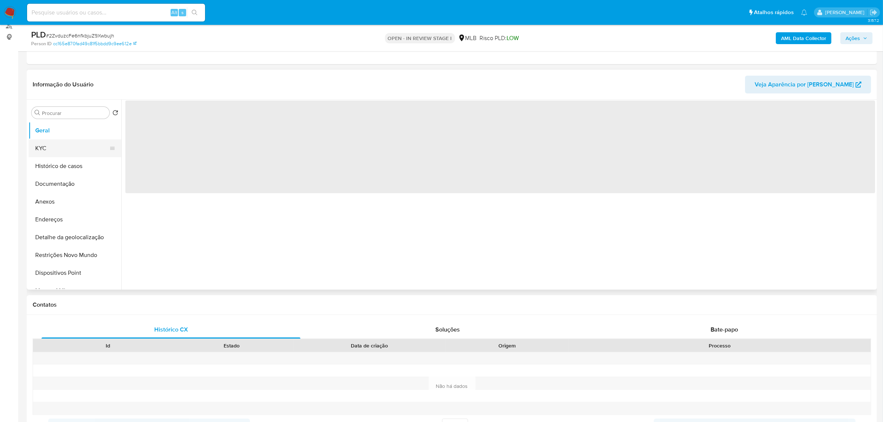
scroll to position [0, 0]
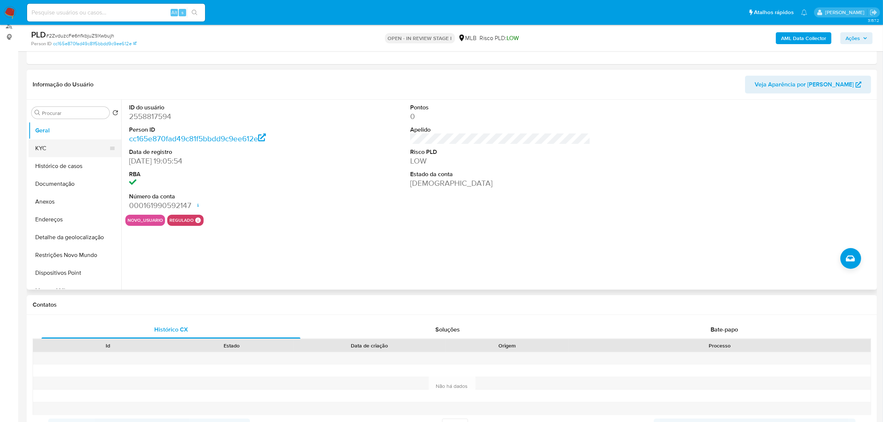
click at [55, 145] on button "KYC" at bounding box center [72, 149] width 87 height 18
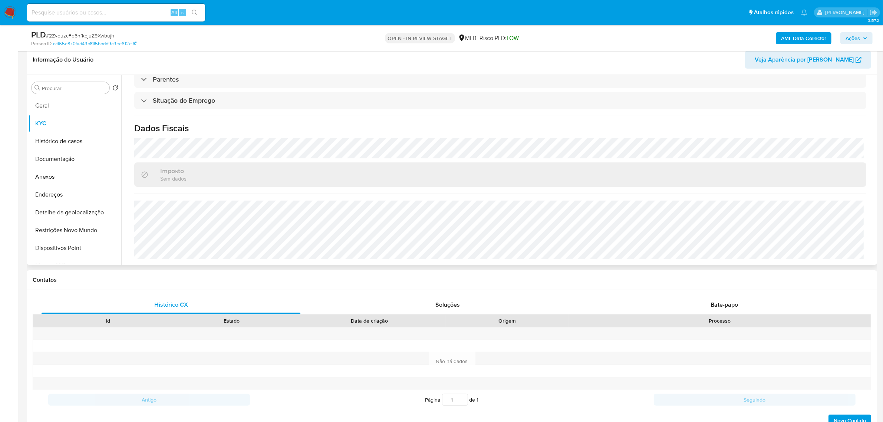
scroll to position [139, 0]
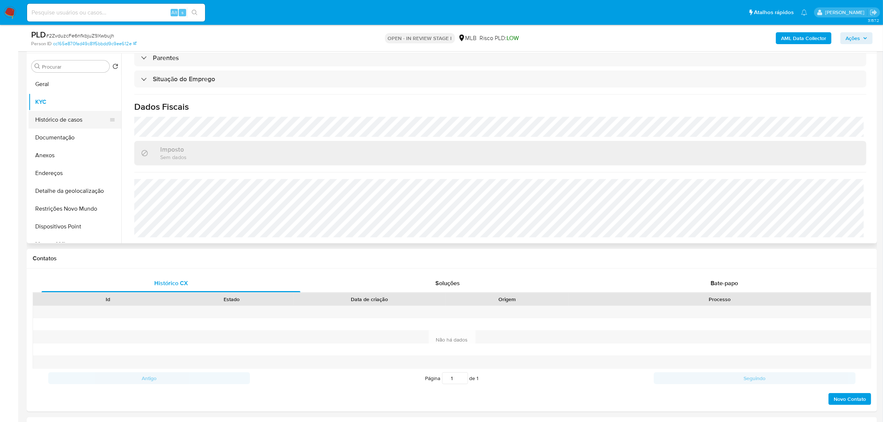
click at [77, 116] on button "Histórico de casos" at bounding box center [72, 120] width 87 height 18
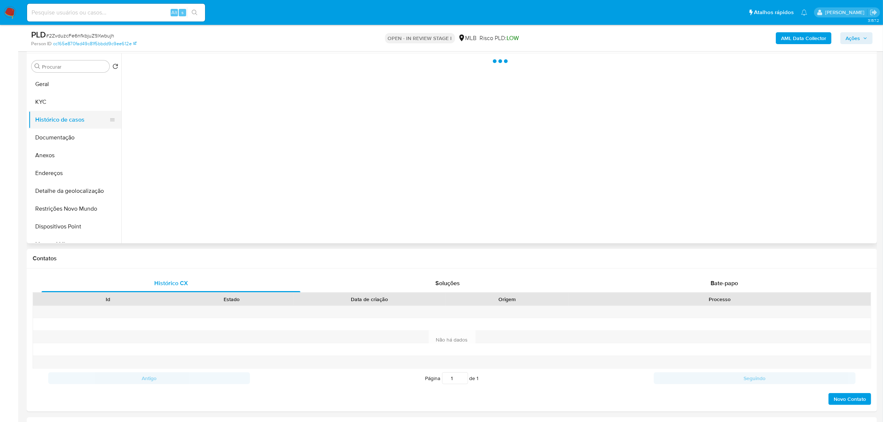
scroll to position [0, 0]
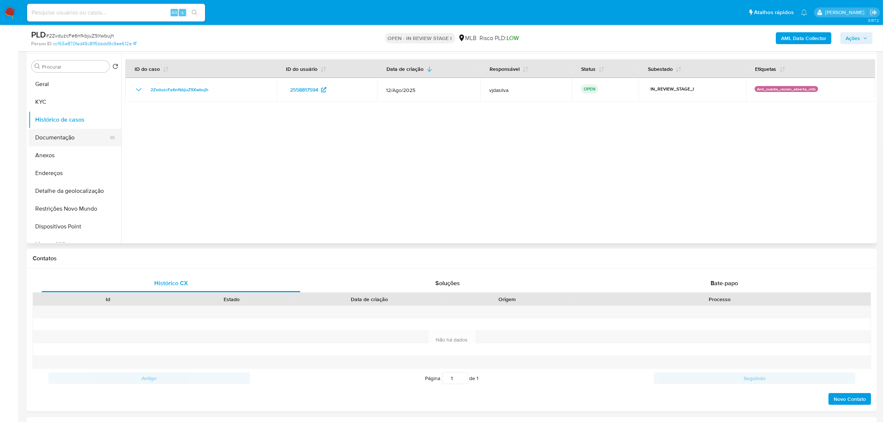
click at [79, 137] on button "Documentação" at bounding box center [72, 138] width 87 height 18
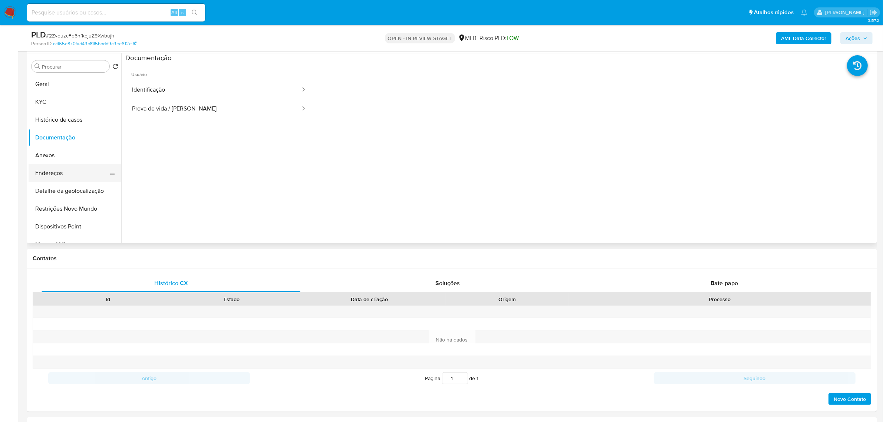
click at [70, 174] on button "Endereços" at bounding box center [72, 173] width 87 height 18
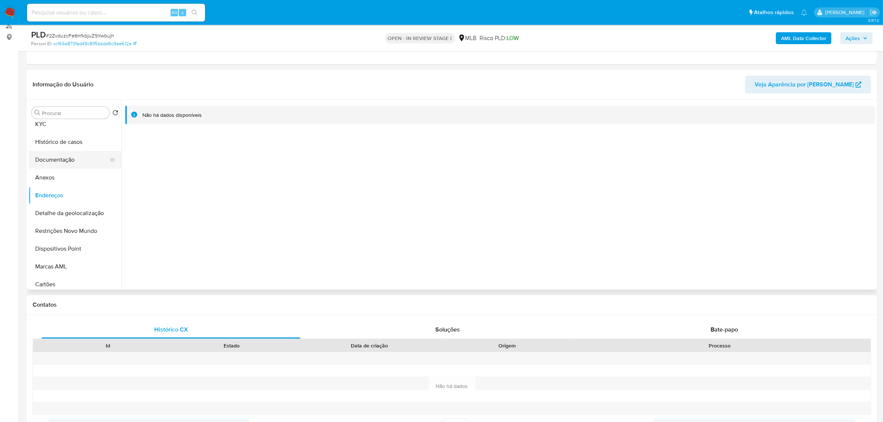
scroll to position [46, 0]
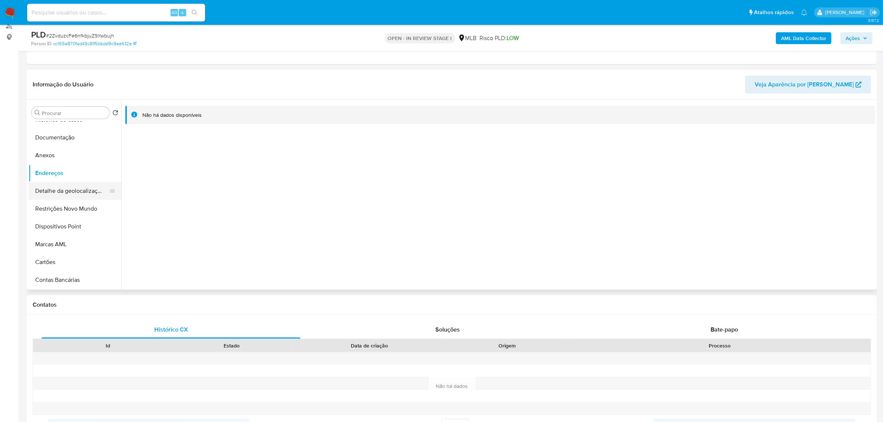
click at [77, 186] on button "Detalhe da geolocalização" at bounding box center [72, 191] width 87 height 18
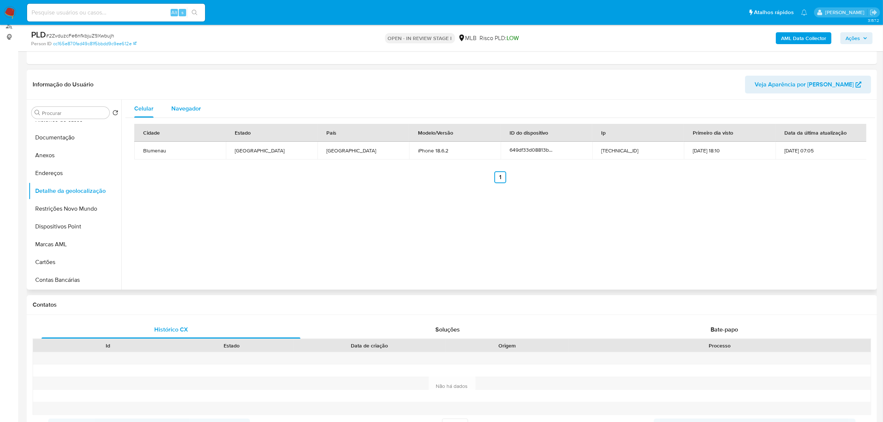
click at [187, 108] on span "Navegador" at bounding box center [186, 108] width 30 height 9
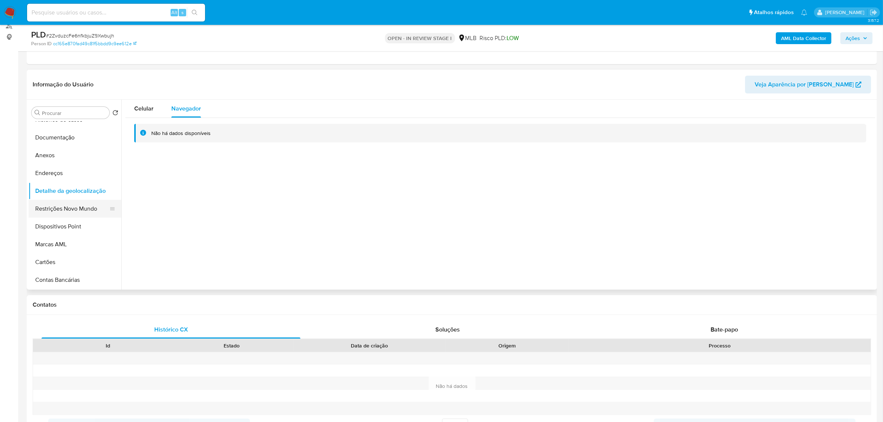
click at [77, 213] on button "Restrições Novo Mundo" at bounding box center [72, 209] width 87 height 18
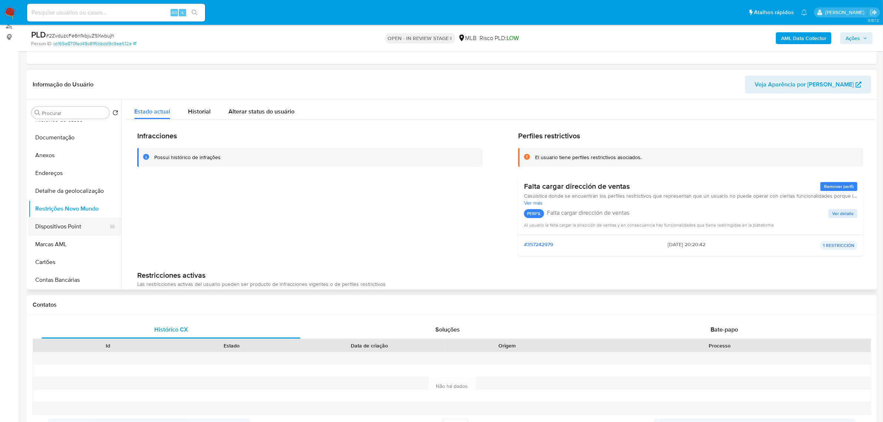
click at [70, 230] on button "Dispositivos Point" at bounding box center [72, 227] width 87 height 18
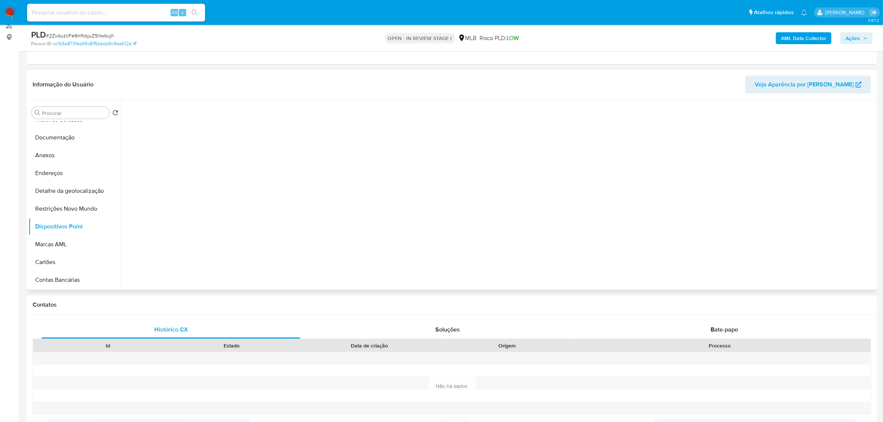
click at [417, 265] on div at bounding box center [498, 195] width 754 height 190
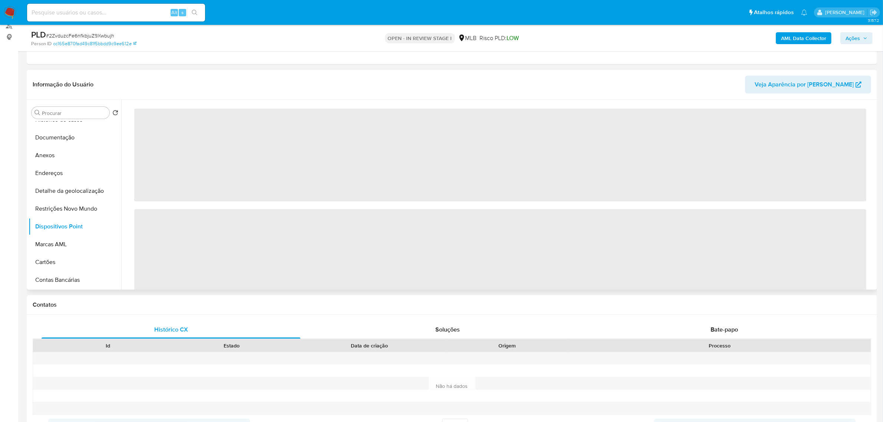
click at [417, 265] on span "‌" at bounding box center [500, 255] width 732 height 93
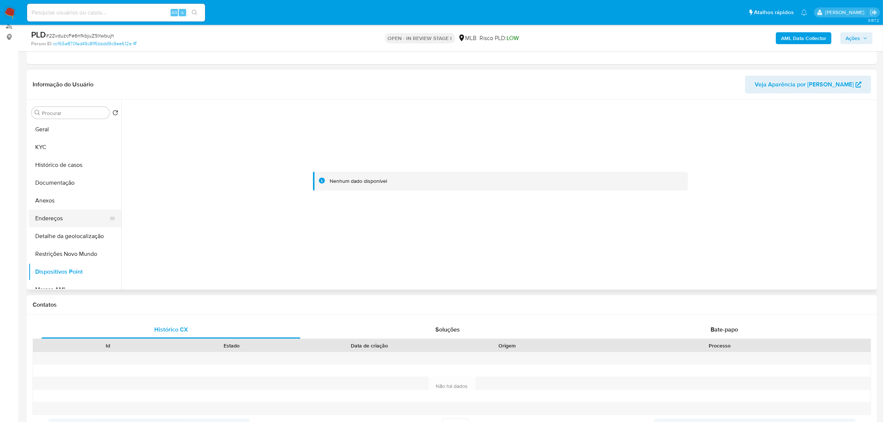
scroll to position [0, 0]
click at [82, 147] on button "KYC" at bounding box center [72, 149] width 87 height 18
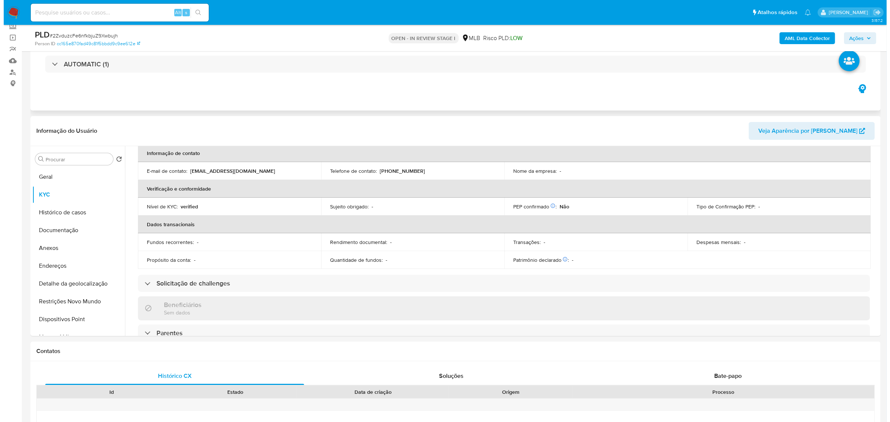
scroll to position [123, 0]
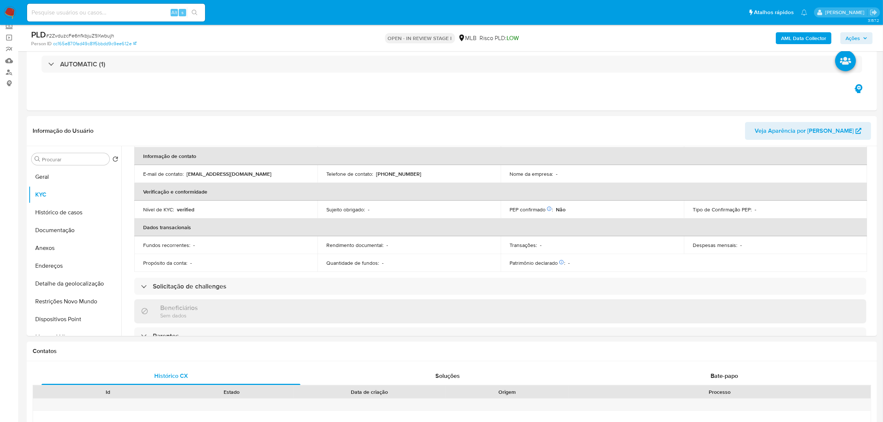
click at [593, 42] on b "AML Data Collector" at bounding box center [803, 38] width 45 height 12
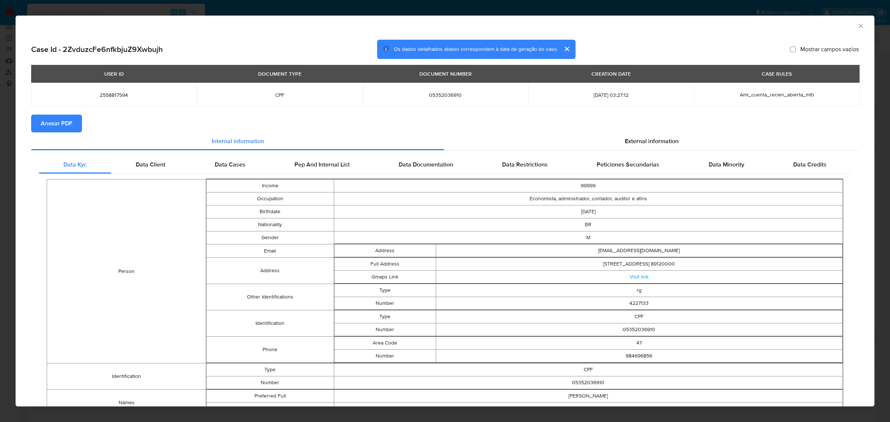
click at [59, 125] on span "Anexar PDF" at bounding box center [57, 123] width 32 height 16
click at [593, 146] on span "External information" at bounding box center [652, 142] width 54 height 9
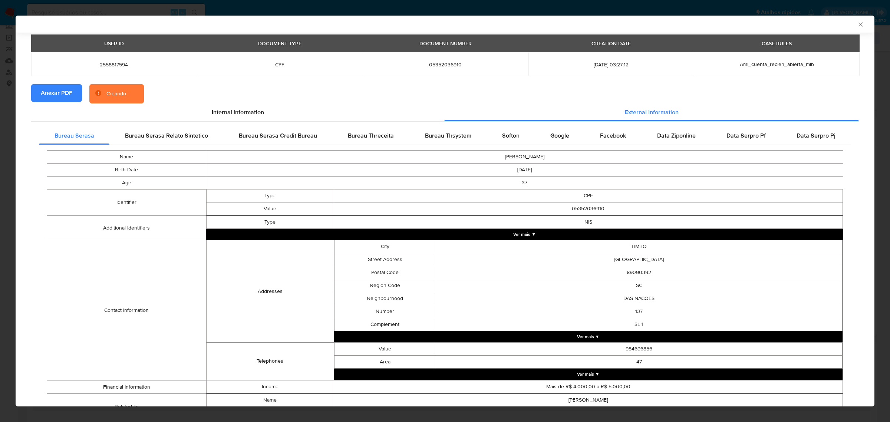
scroll to position [45, 0]
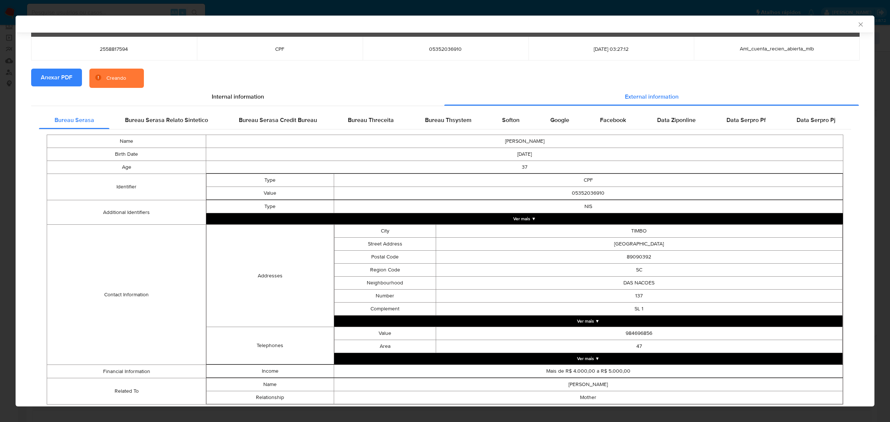
click at [553, 216] on button "Ver mais ▼" at bounding box center [524, 218] width 637 height 11
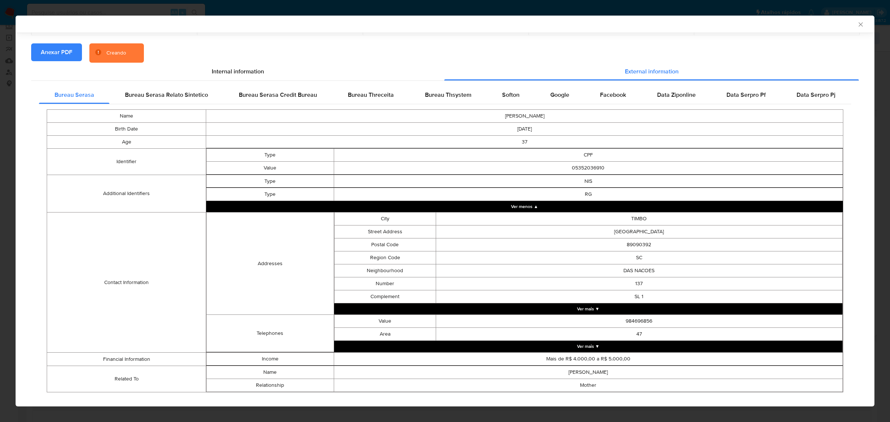
scroll to position [83, 0]
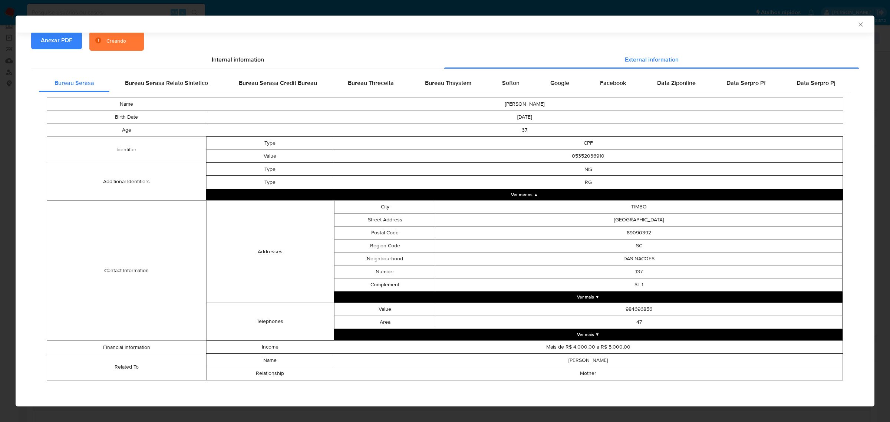
click at [593, 292] on button "Ver mais ▼" at bounding box center [588, 334] width 509 height 11
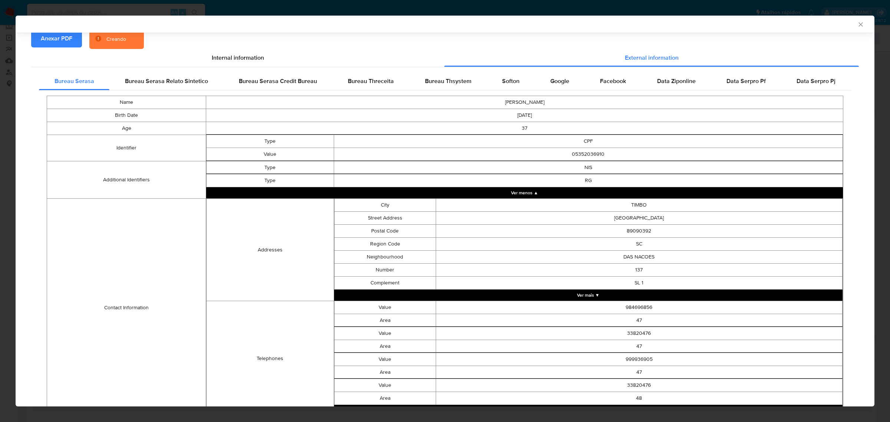
click at [593, 292] on button "Ver mais ▼" at bounding box center [588, 295] width 509 height 11
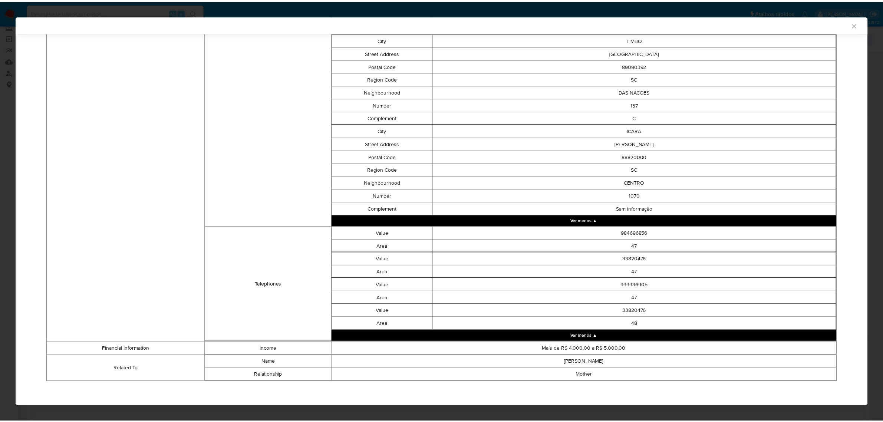
scroll to position [798, 0]
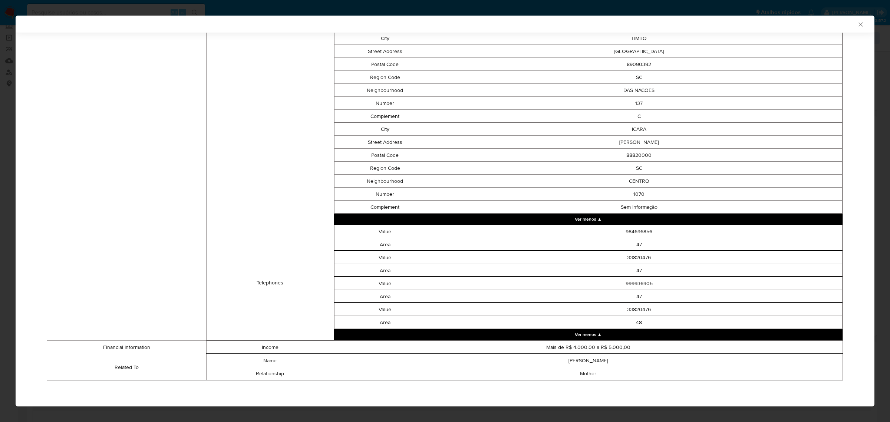
click at [593, 26] on icon "Fechar a janela" at bounding box center [860, 24] width 7 height 7
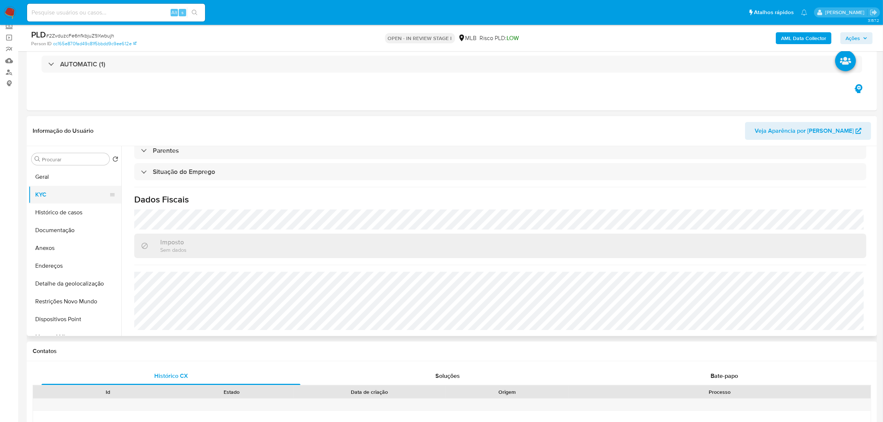
scroll to position [46, 0]
click at [60, 199] on button "Anexos" at bounding box center [72, 202] width 87 height 18
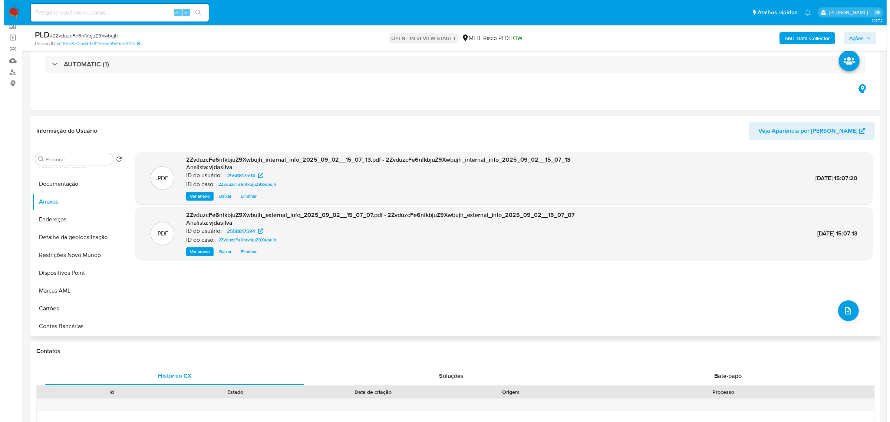
scroll to position [93, 0]
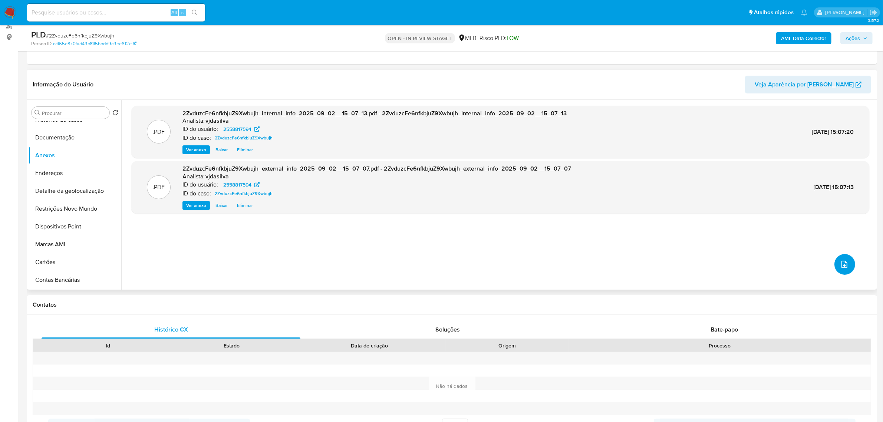
click at [593, 267] on icon "upload-file" at bounding box center [844, 264] width 9 height 9
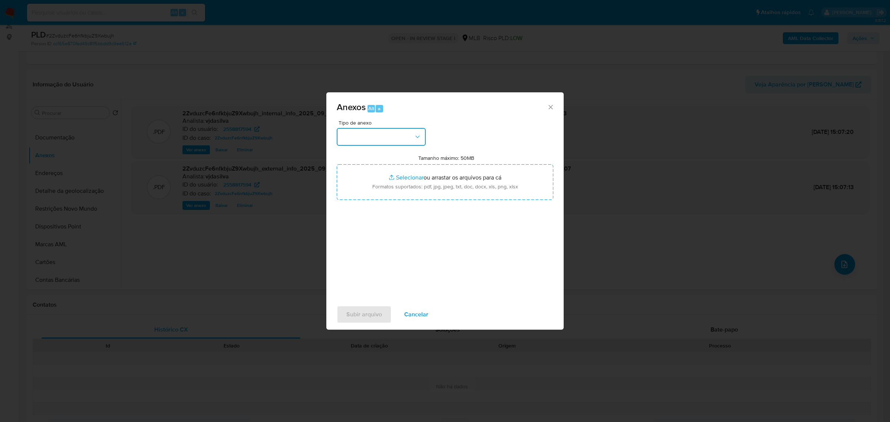
click at [418, 134] on icon "button" at bounding box center [417, 136] width 7 height 7
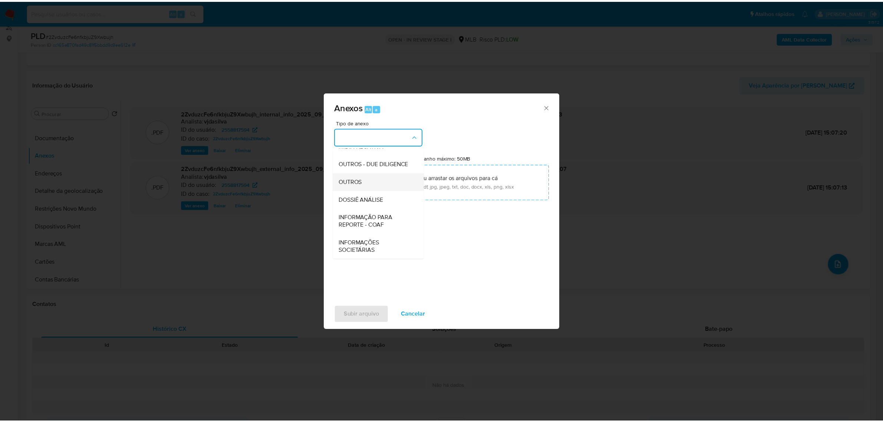
scroll to position [68, 0]
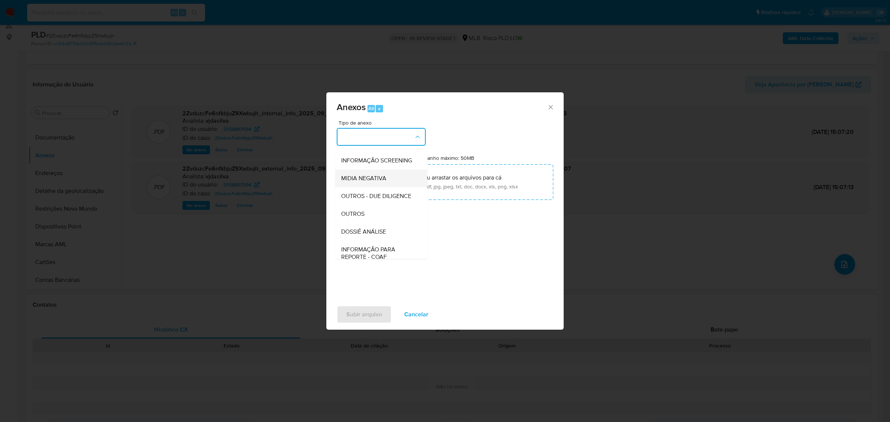
click at [372, 187] on div "MIDIA NEGATIVA" at bounding box center [379, 178] width 76 height 18
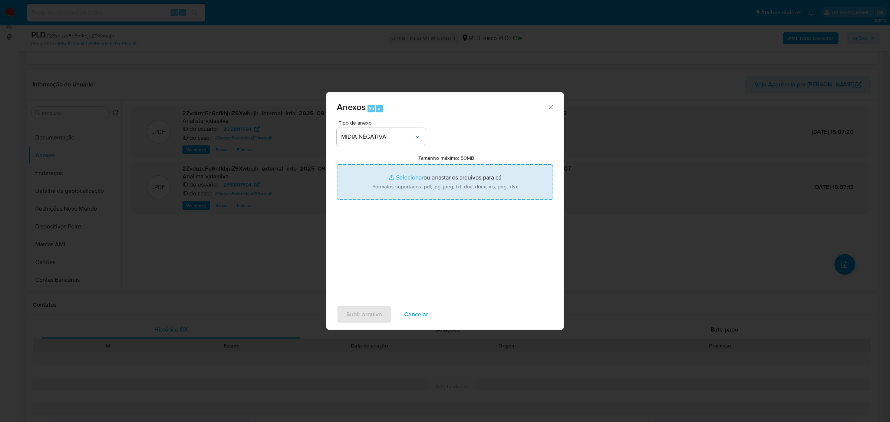
type input "C:\fakepath\DECLÍNIO - XXXX - CPF 05352036910 - [PERSON_NAME].pdf"
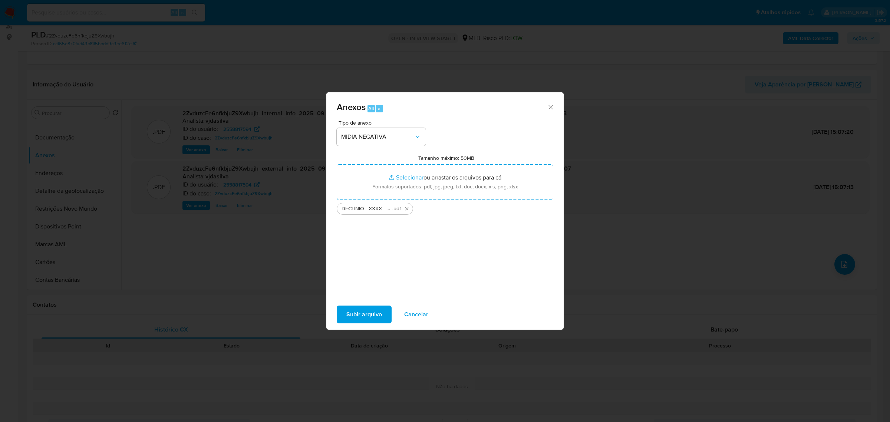
click at [364, 292] on span "Subir arquivo" at bounding box center [365, 314] width 36 height 16
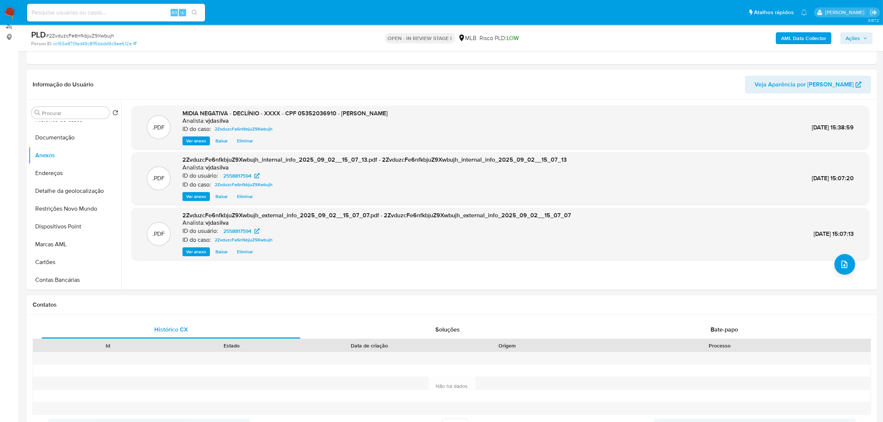
click at [593, 34] on span "Ações" at bounding box center [853, 38] width 14 height 12
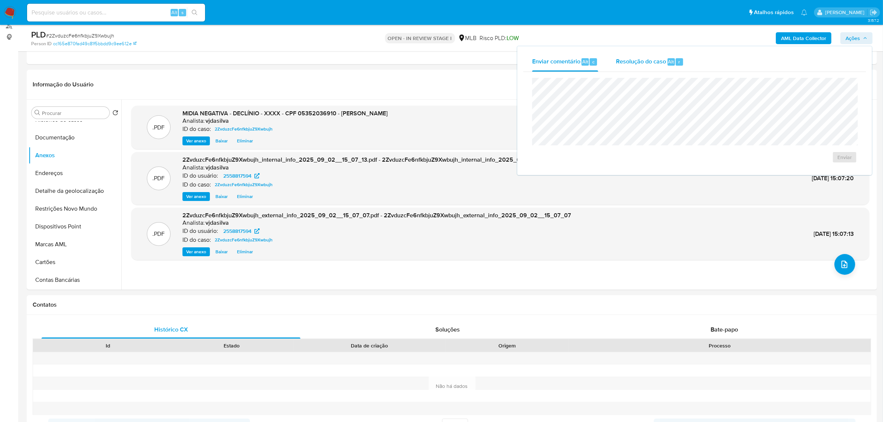
click at [593, 62] on span "Resolução do caso" at bounding box center [641, 61] width 50 height 9
click at [533, 130] on div "24 Horas No ROI ROI Proposal" at bounding box center [694, 129] width 325 height 103
click at [593, 170] on span "ROI Proposal" at bounding box center [827, 169] width 39 height 10
